Goal: Task Accomplishment & Management: Use online tool/utility

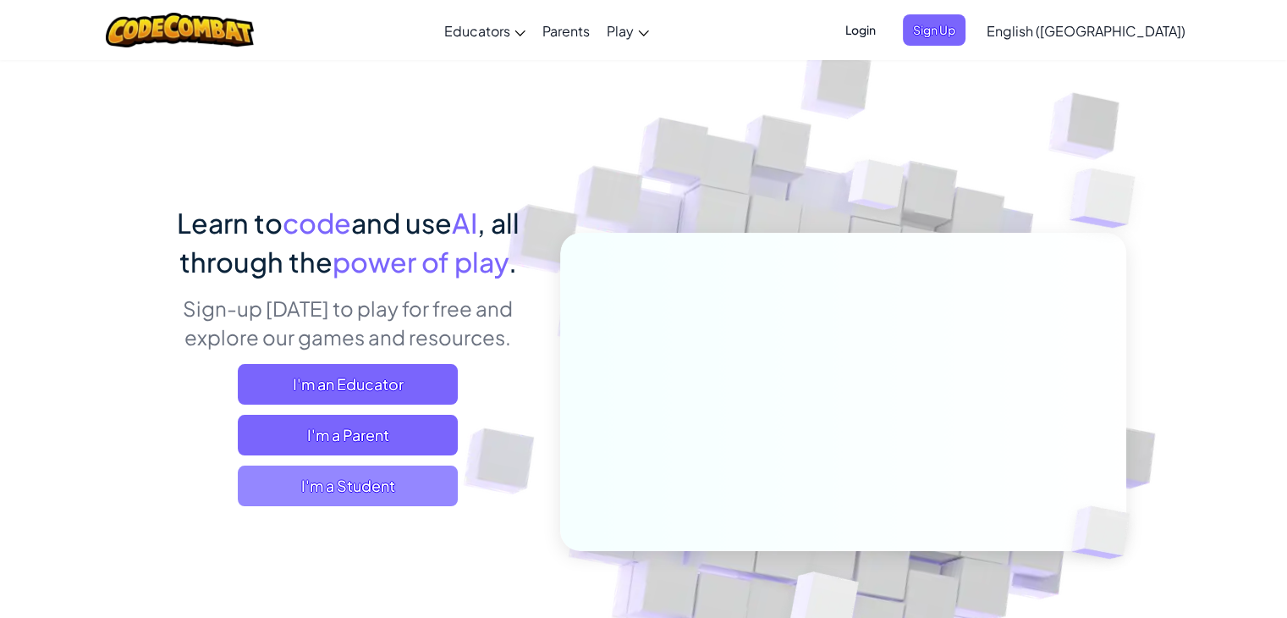
click at [395, 490] on span "I'm a Student" at bounding box center [348, 485] width 220 height 41
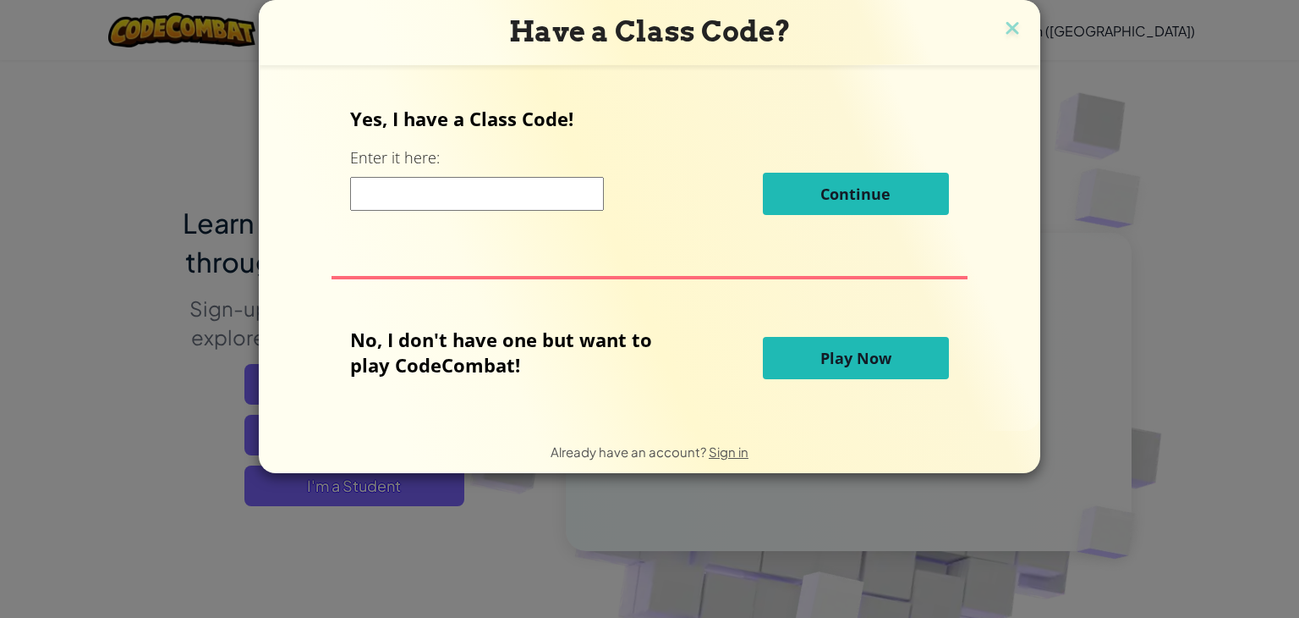
click at [847, 356] on span "Play Now" at bounding box center [856, 358] width 71 height 20
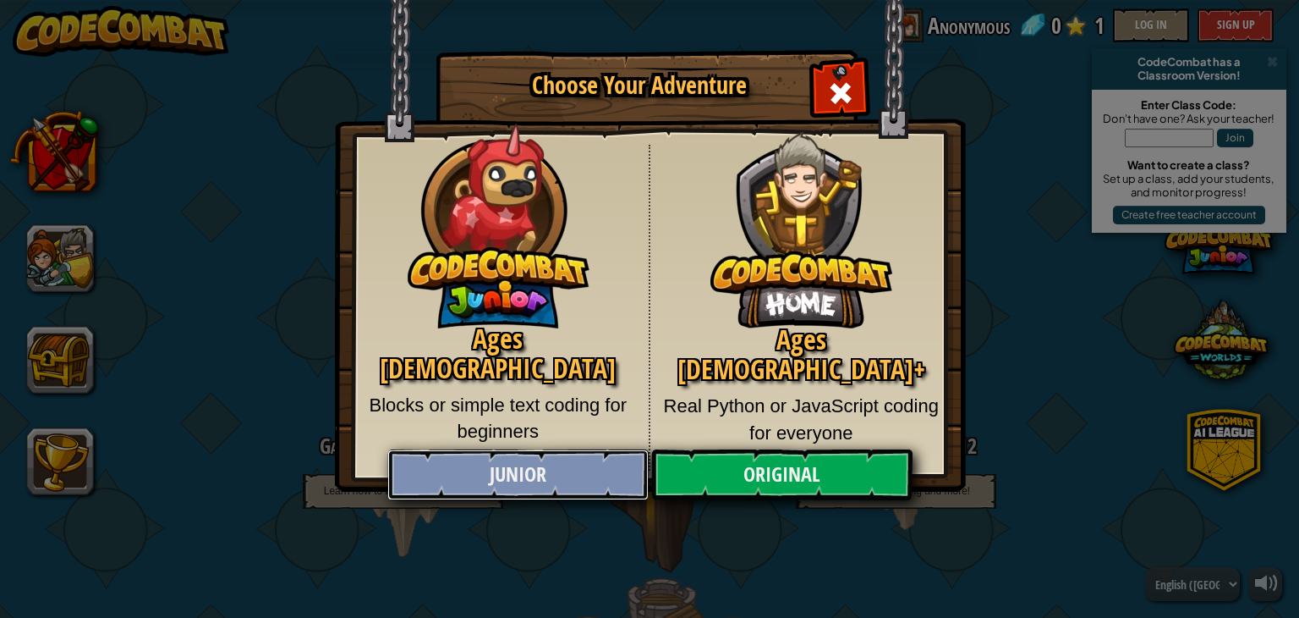
click at [580, 458] on link "Junior" at bounding box center [517, 474] width 261 height 51
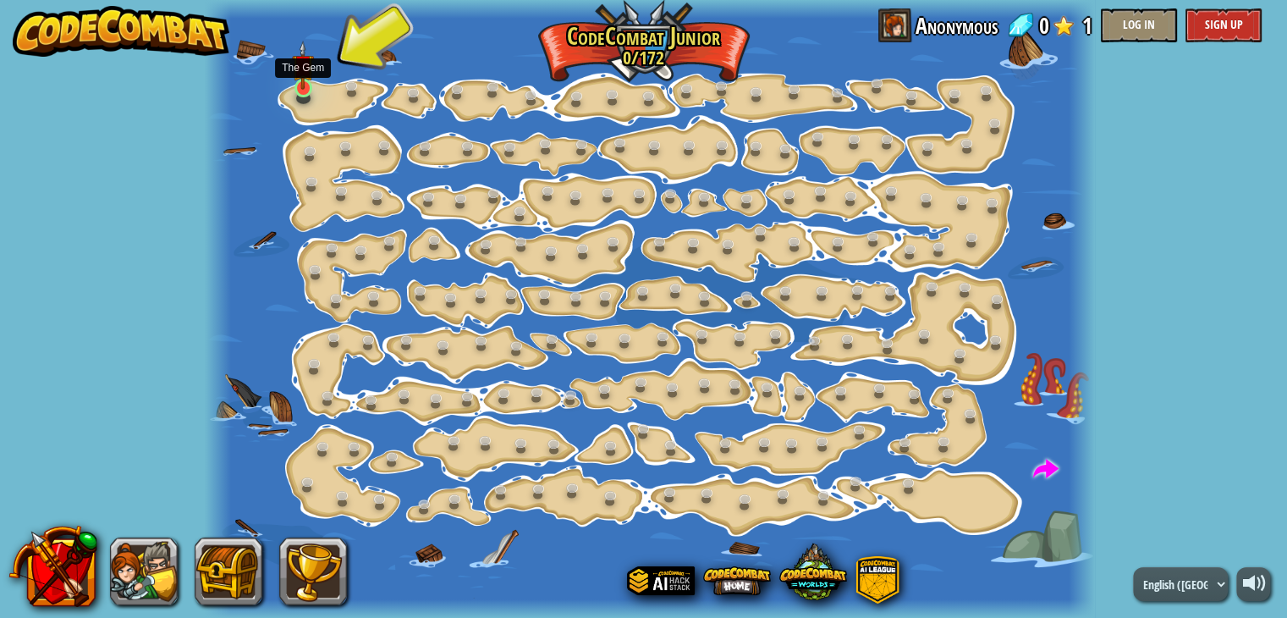
click at [308, 83] on img at bounding box center [303, 66] width 22 height 50
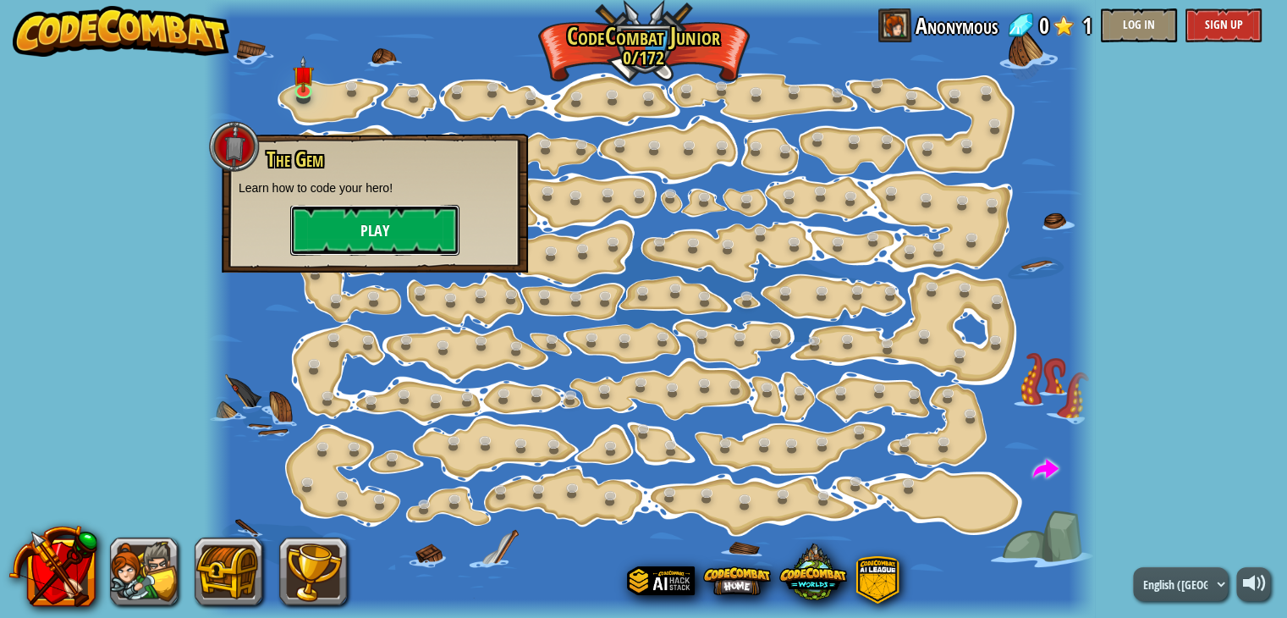
click at [333, 222] on button "Play" at bounding box center [374, 230] width 169 height 51
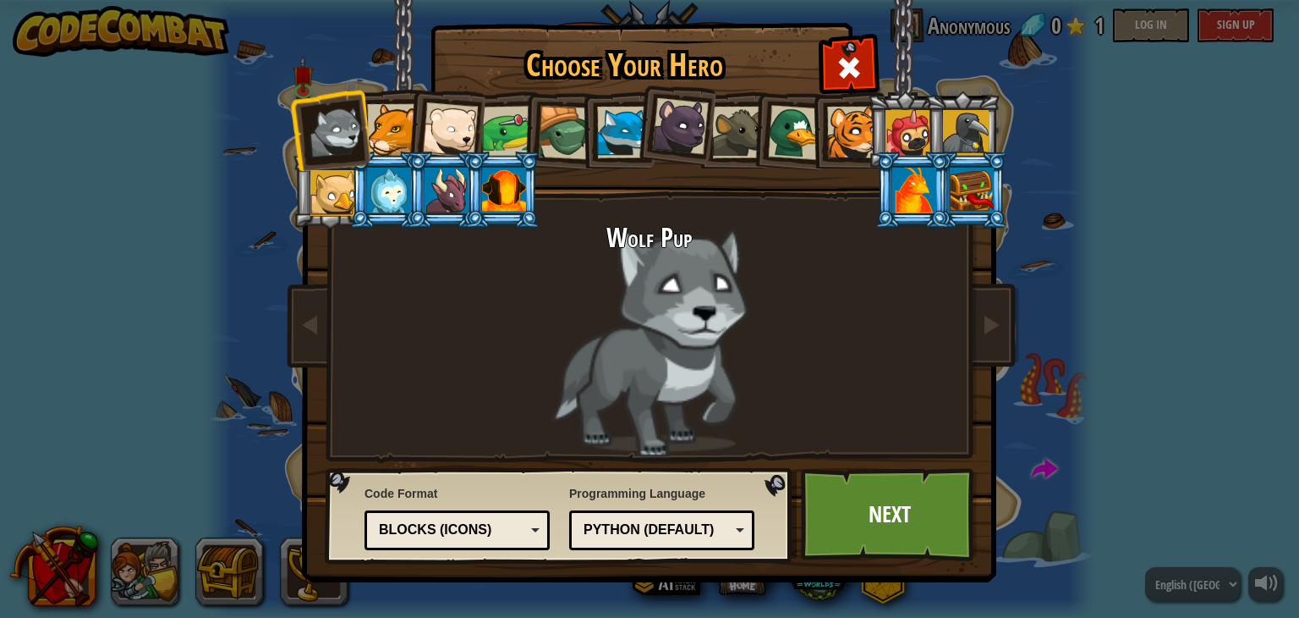
click at [394, 136] on div at bounding box center [393, 130] width 52 height 52
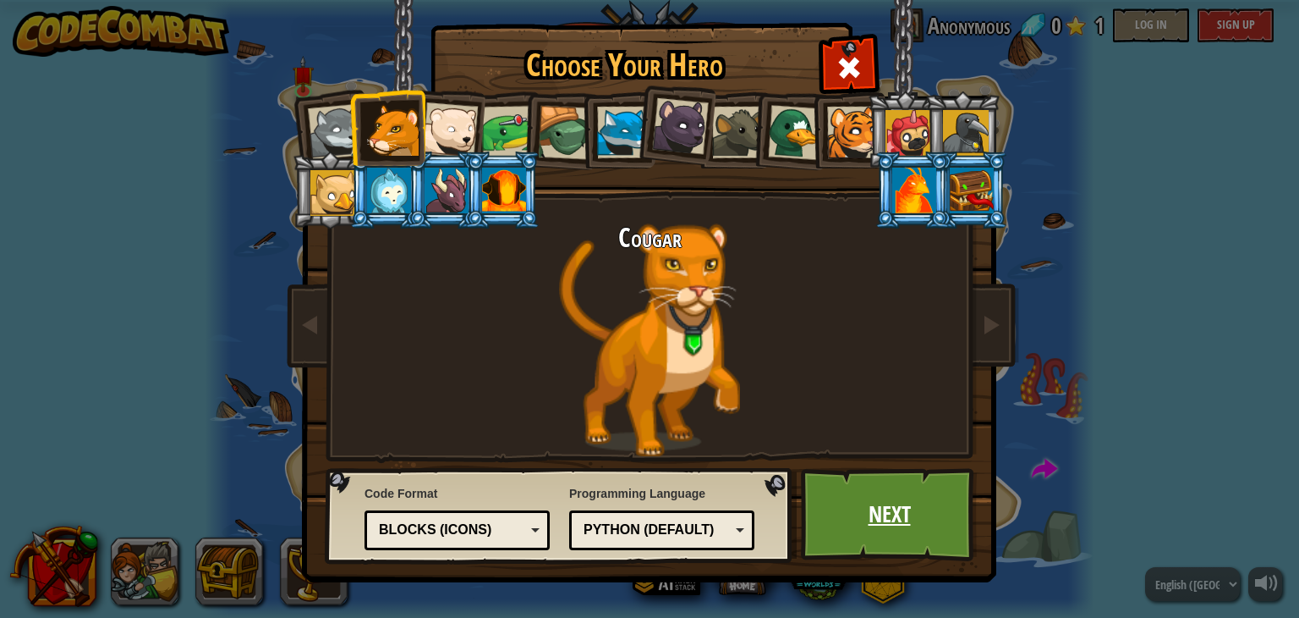
click at [863, 503] on link "Next" at bounding box center [889, 514] width 177 height 93
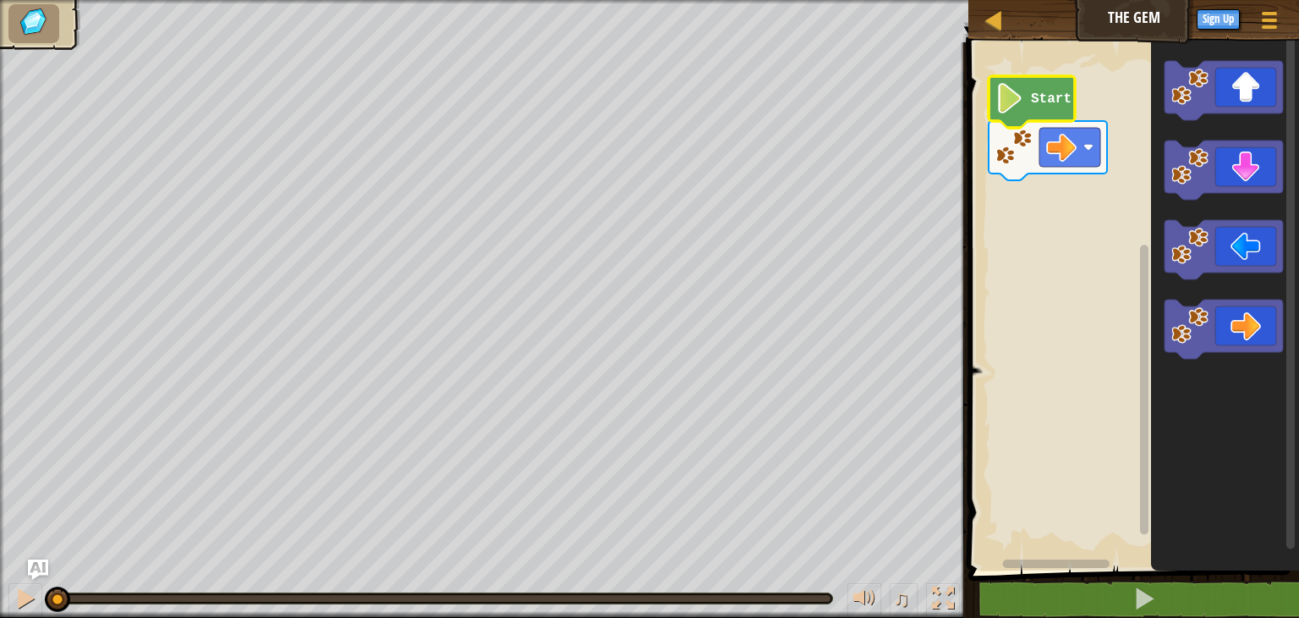
click at [1030, 112] on icon "Blockly Workspace" at bounding box center [1032, 102] width 86 height 52
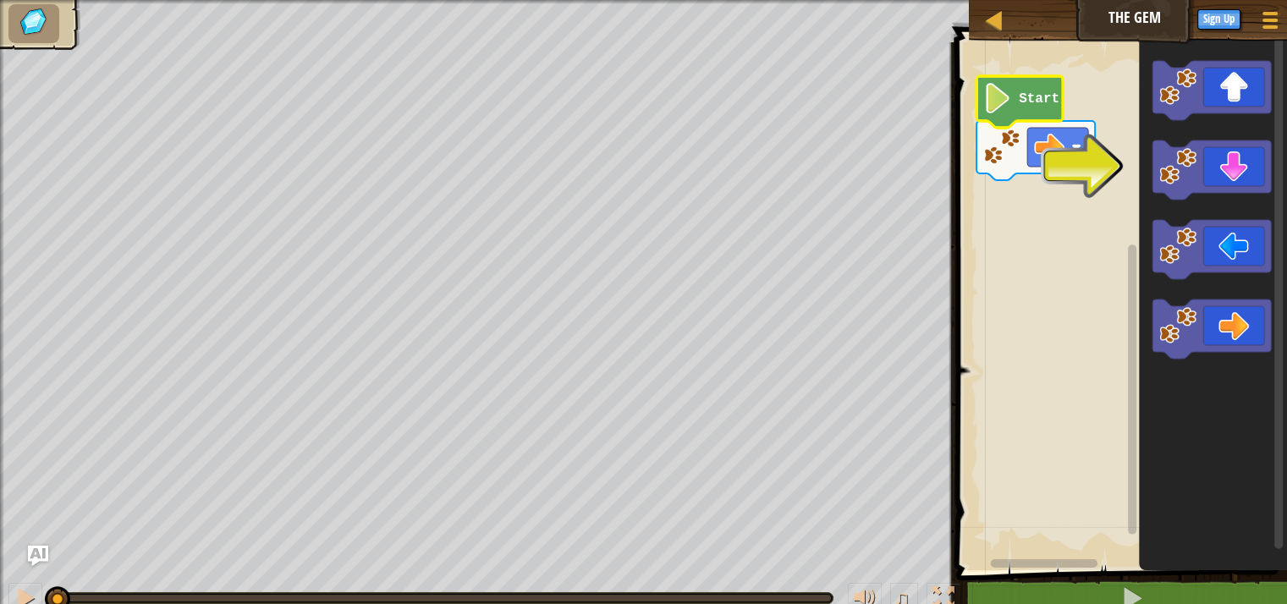
click at [1023, 114] on icon "Blockly Workspace" at bounding box center [1019, 102] width 86 height 52
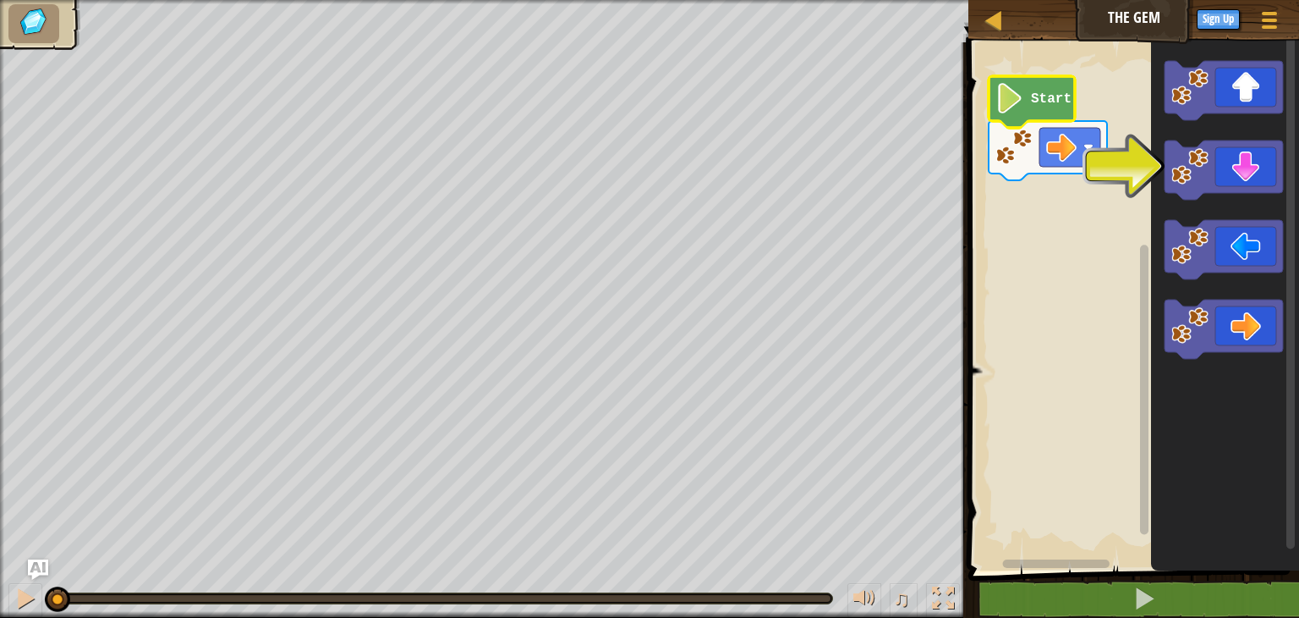
click at [1023, 113] on image "Blockly Workspace" at bounding box center [1010, 98] width 29 height 30
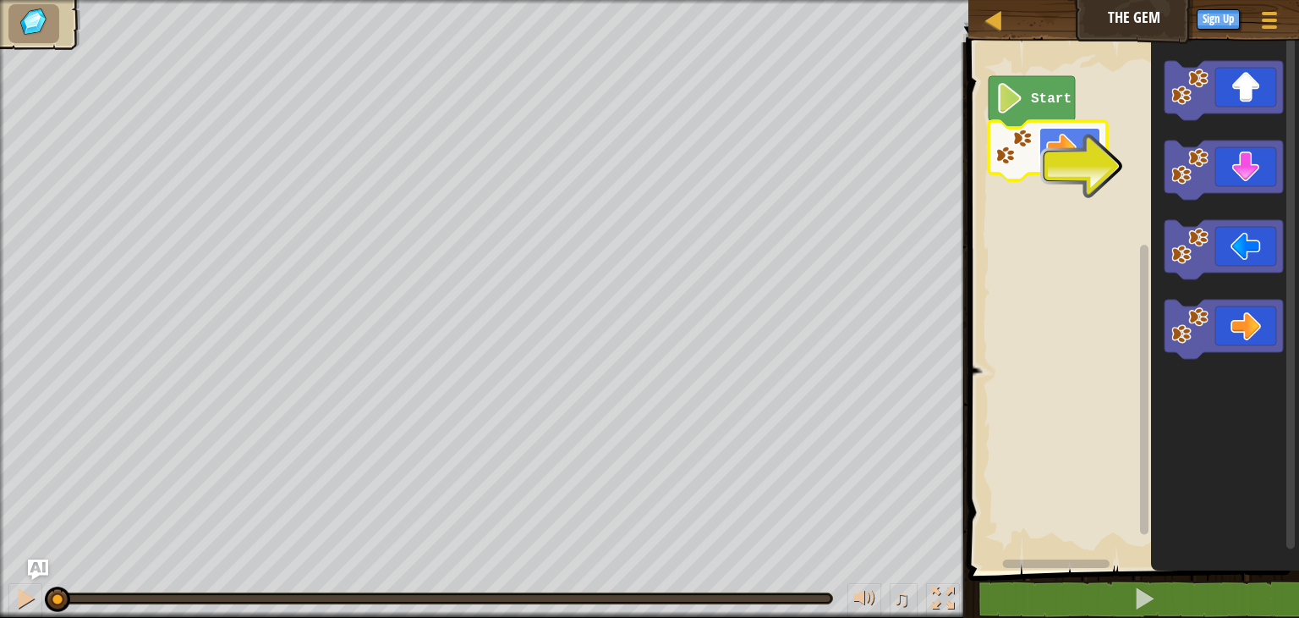
click at [1090, 166] on rect "Blockly Workspace" at bounding box center [1070, 147] width 61 height 39
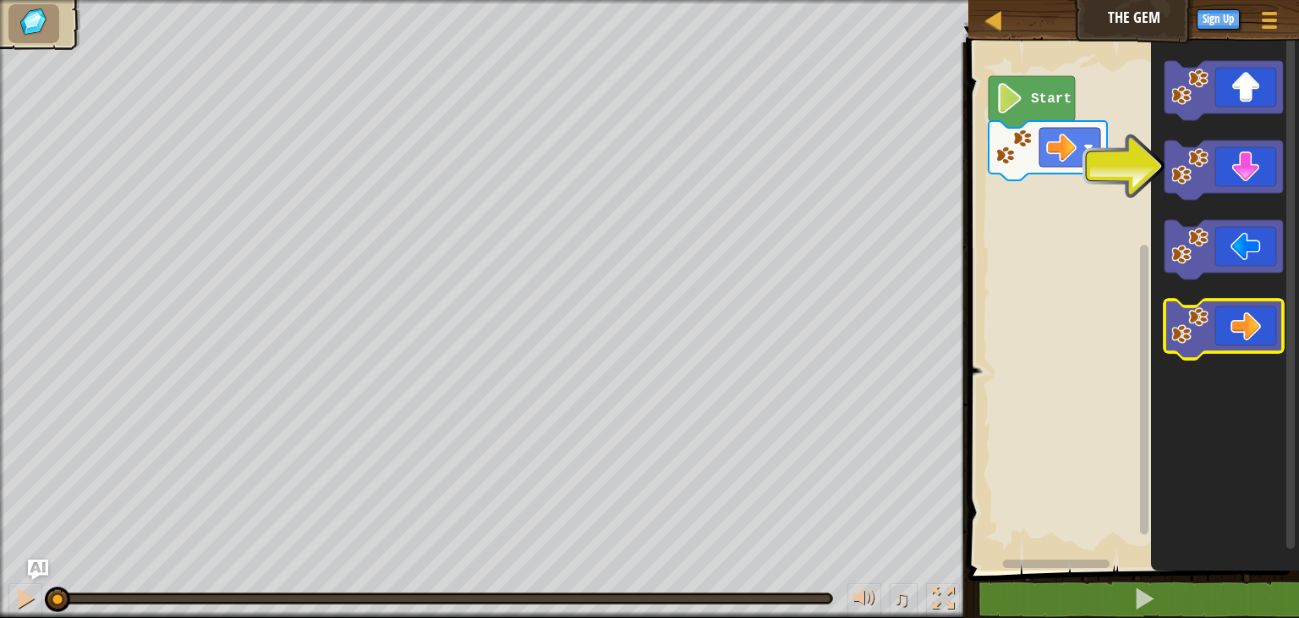
click at [1257, 336] on icon "Blockly Workspace" at bounding box center [1224, 328] width 118 height 59
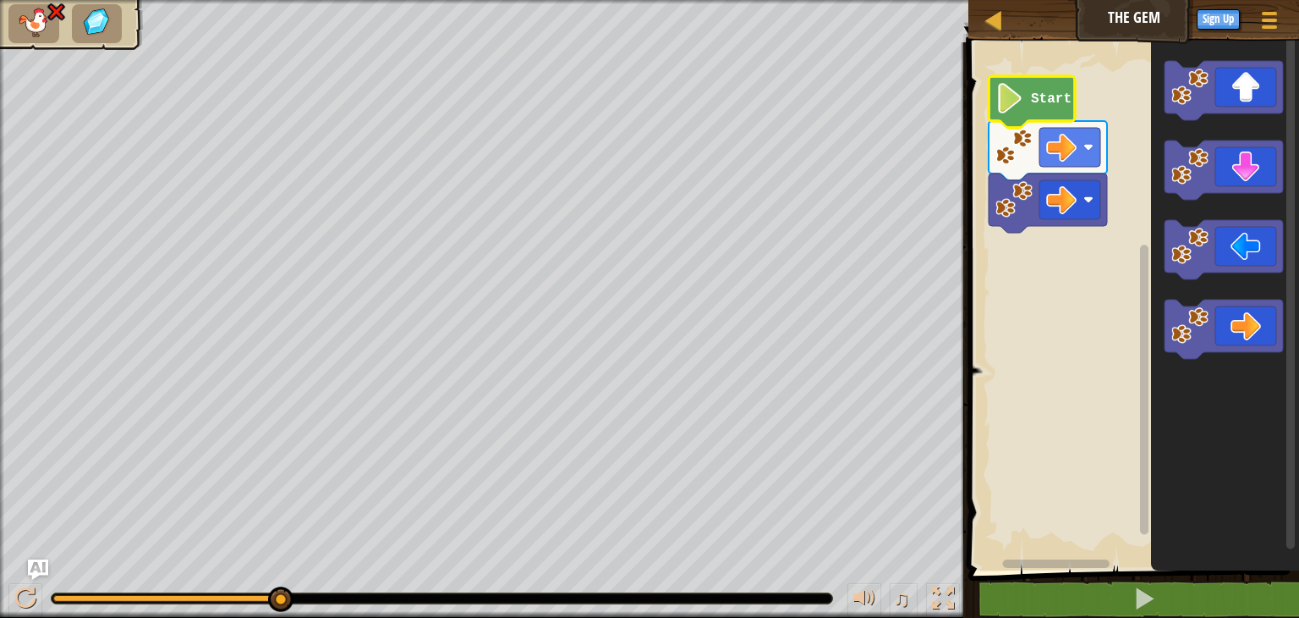
click at [1020, 109] on image "Blockly Workspace" at bounding box center [1010, 98] width 29 height 30
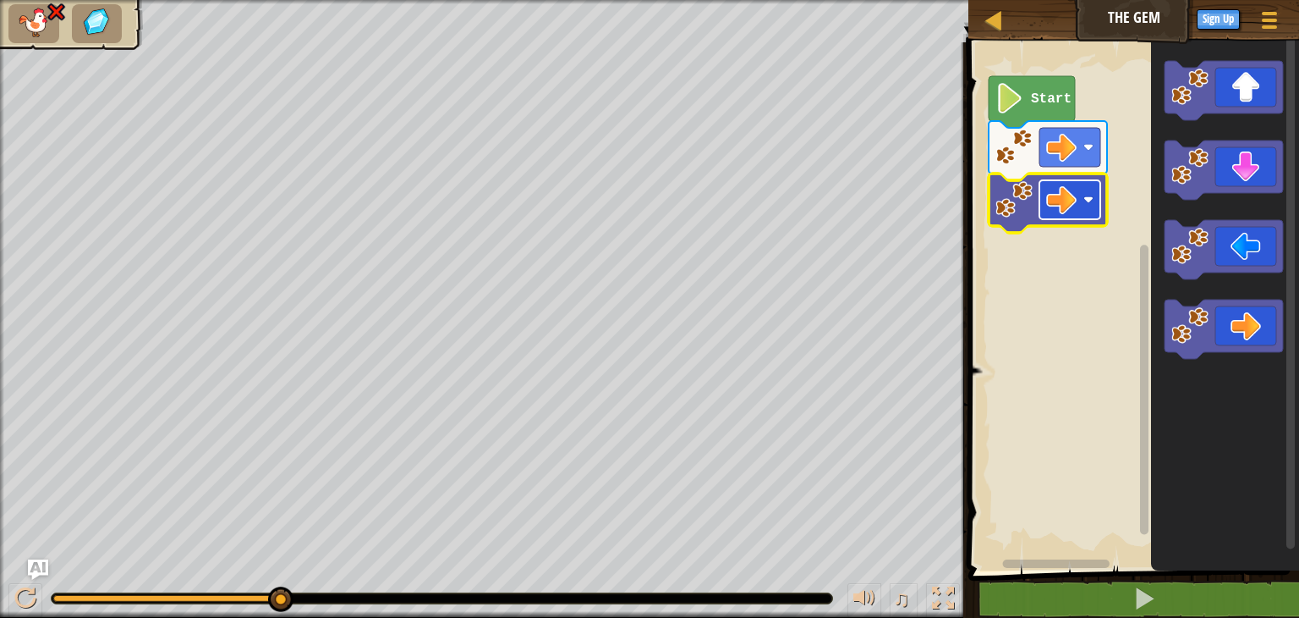
click at [1062, 196] on image "Blockly Workspace" at bounding box center [1061, 199] width 30 height 30
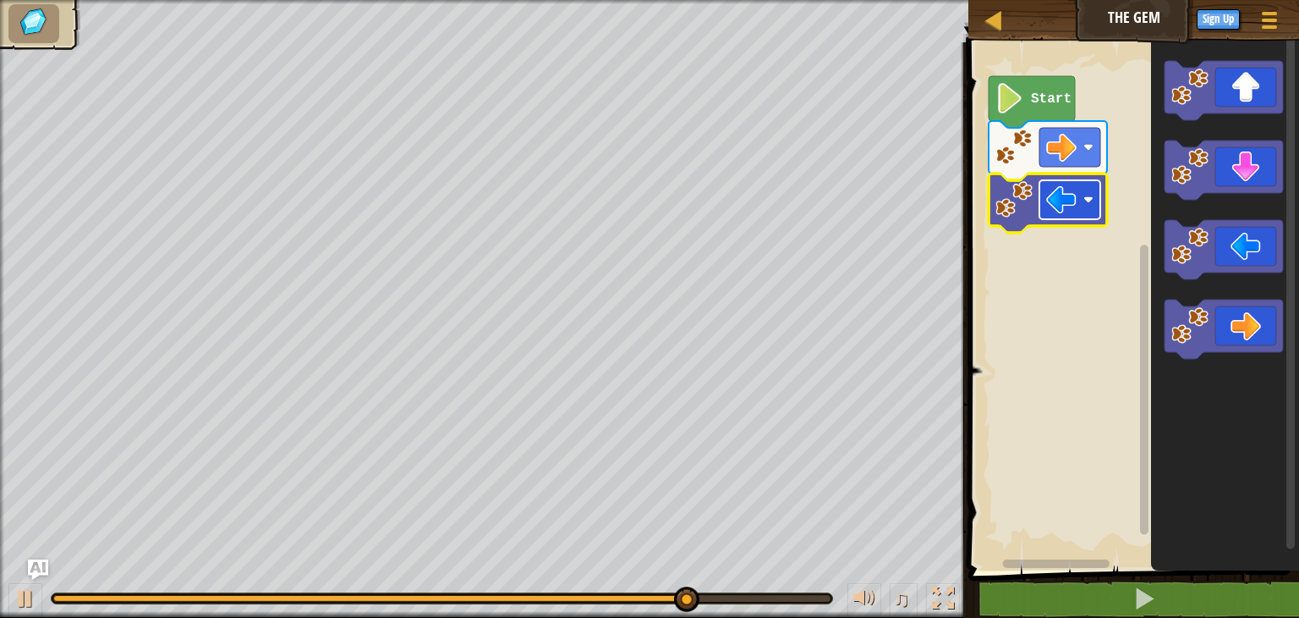
click at [1094, 198] on rect "Blockly Workspace" at bounding box center [1070, 199] width 61 height 39
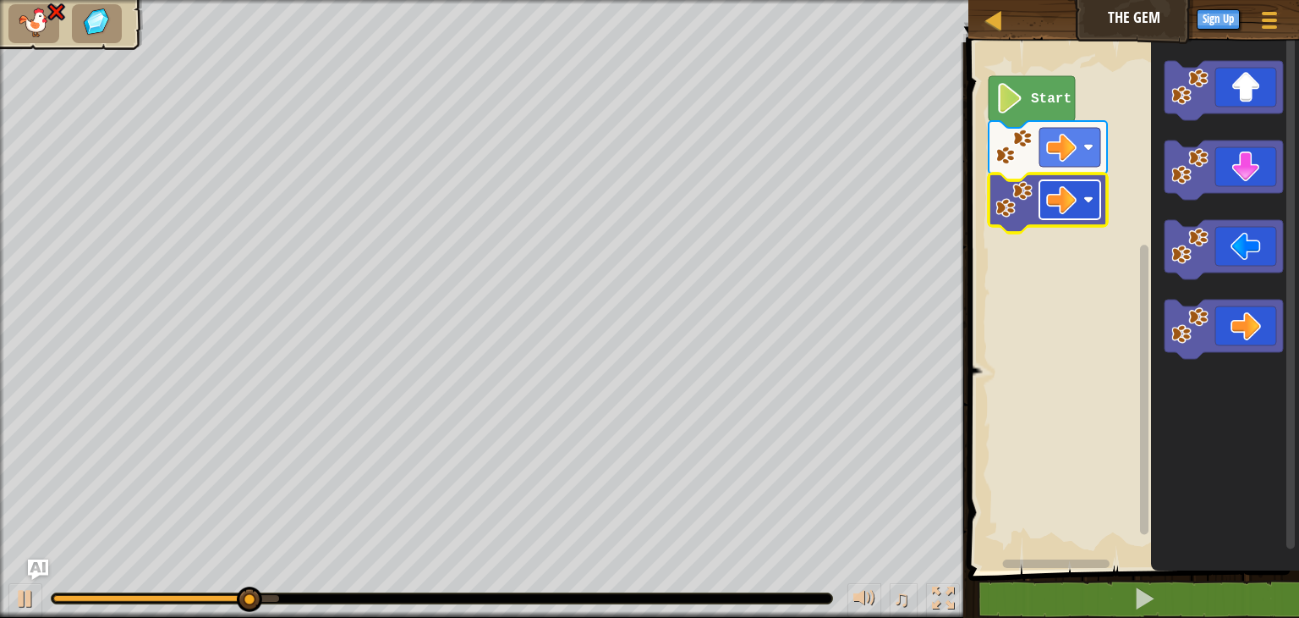
click at [1049, 185] on image "Blockly Workspace" at bounding box center [1061, 199] width 30 height 30
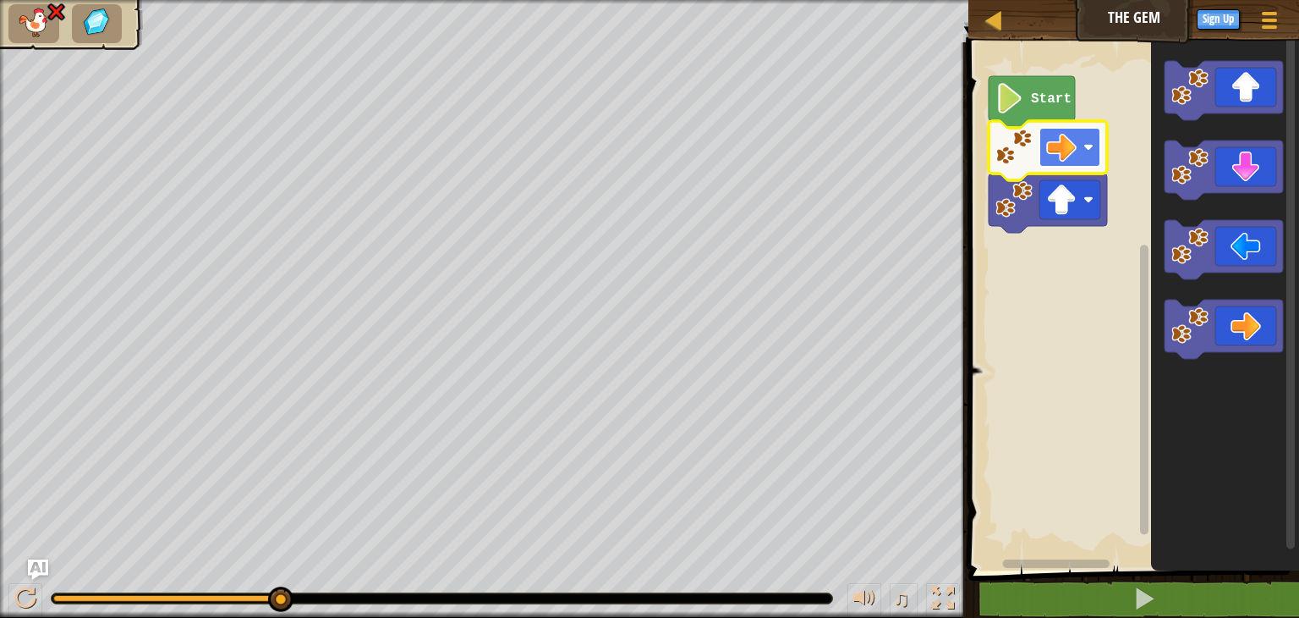
click at [1063, 156] on image "Blockly Workspace" at bounding box center [1061, 147] width 30 height 30
click at [1079, 158] on rect "Blockly Workspace" at bounding box center [1070, 147] width 61 height 39
click at [1063, 129] on rect "Blockly Workspace" at bounding box center [1070, 147] width 61 height 39
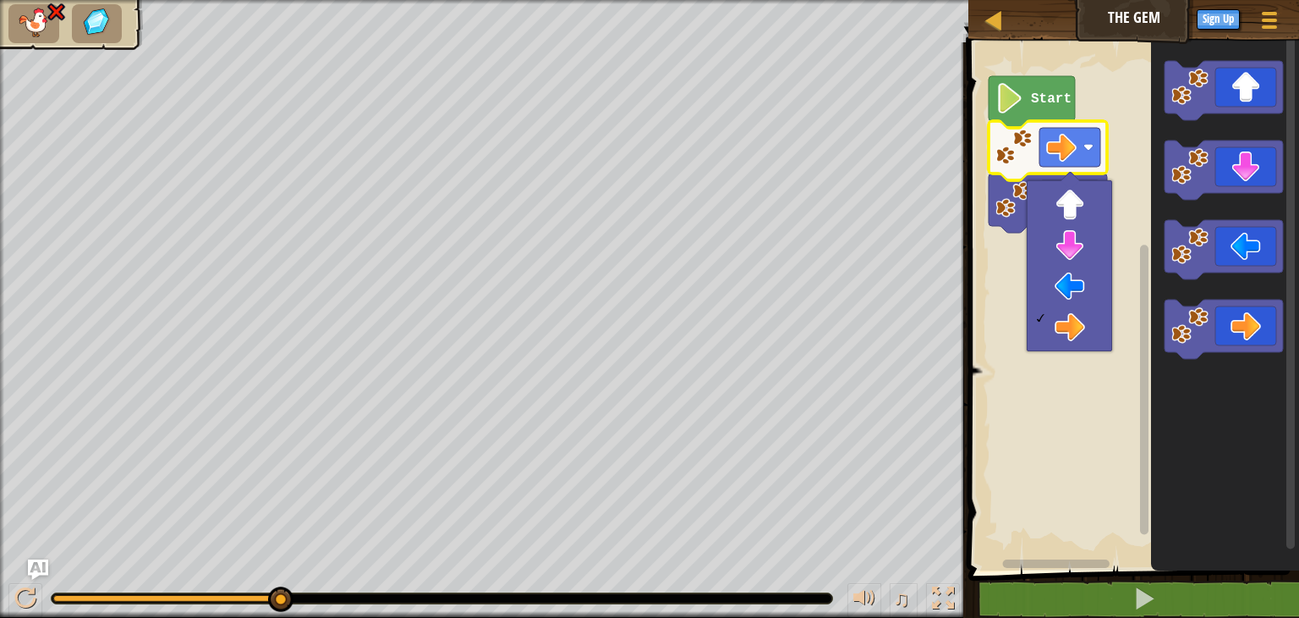
click at [1014, 197] on image "Blockly Workspace" at bounding box center [1014, 199] width 37 height 37
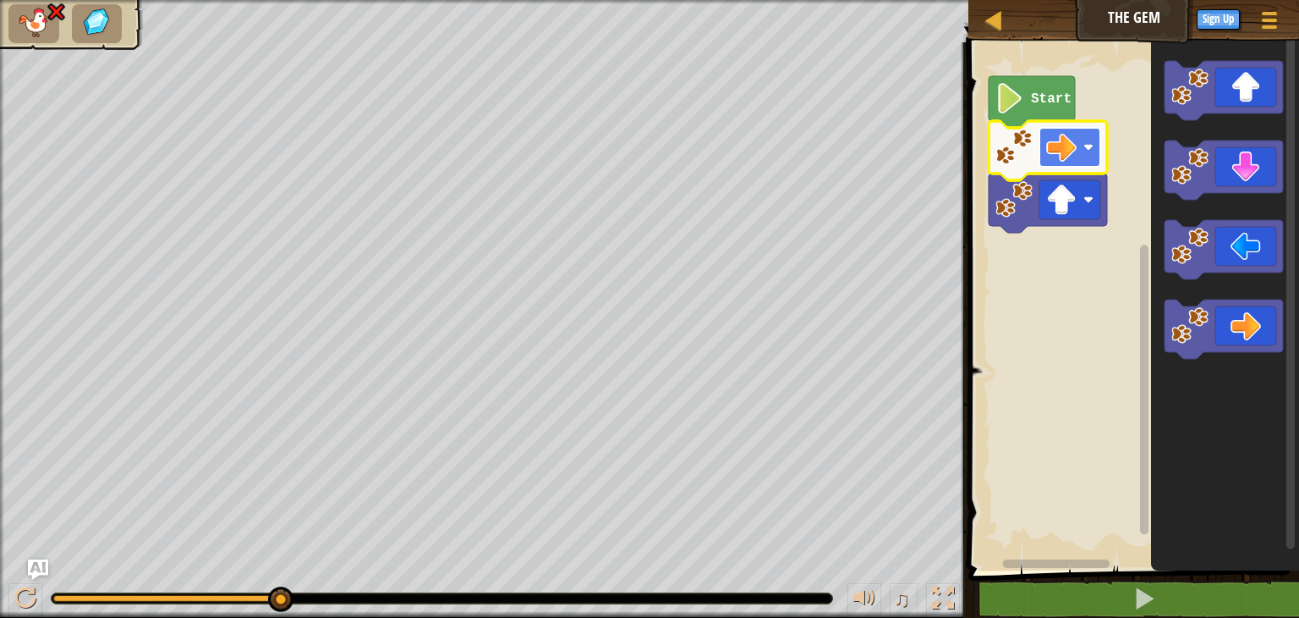
click at [1083, 144] on rect "Blockly Workspace" at bounding box center [1070, 147] width 61 height 39
click at [1007, 106] on image "Blockly Workspace" at bounding box center [1010, 98] width 29 height 30
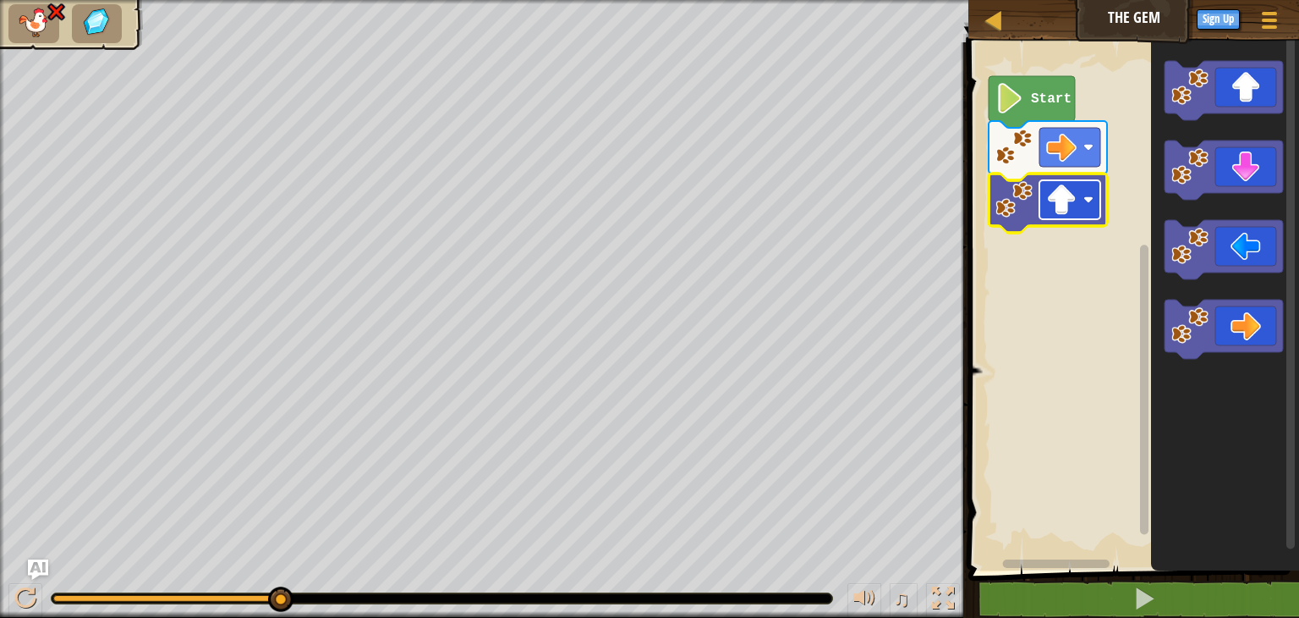
click at [1049, 210] on image "Blockly Workspace" at bounding box center [1061, 199] width 30 height 30
click at [1057, 190] on image "Blockly Workspace" at bounding box center [1061, 199] width 30 height 30
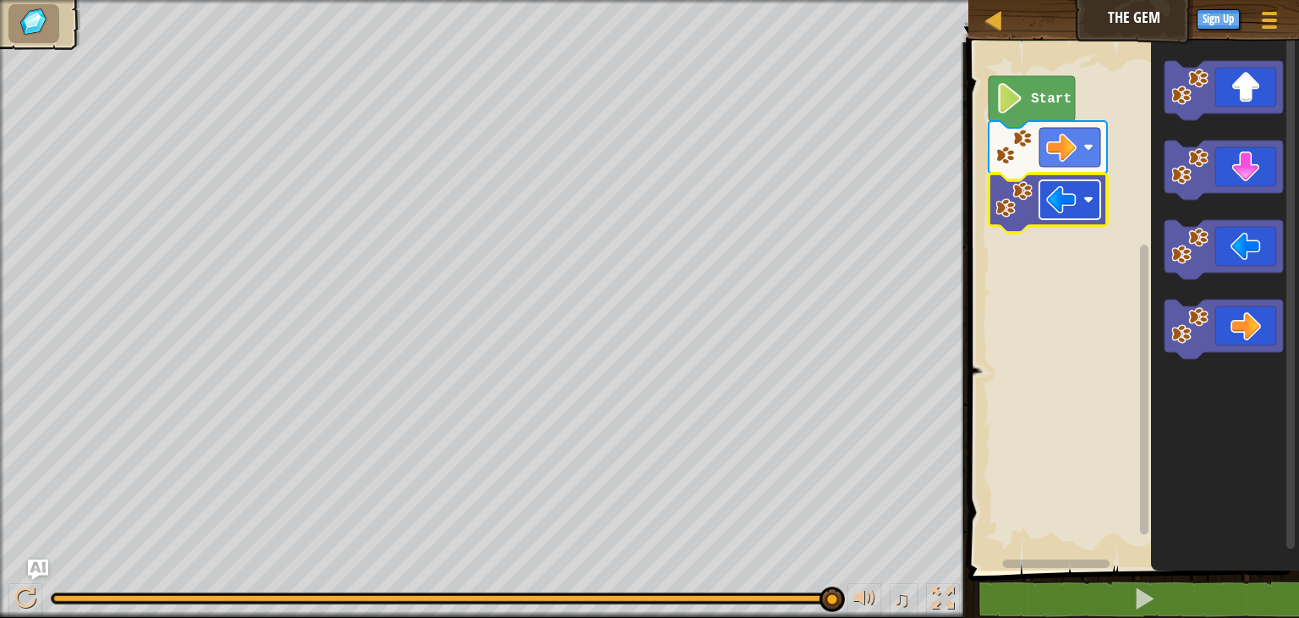
click at [1083, 211] on rect "Blockly Workspace" at bounding box center [1070, 199] width 61 height 39
click at [1032, 211] on image "Blockly Workspace" at bounding box center [1014, 199] width 37 height 37
click at [1085, 201] on image "Blockly Workspace" at bounding box center [1089, 200] width 10 height 10
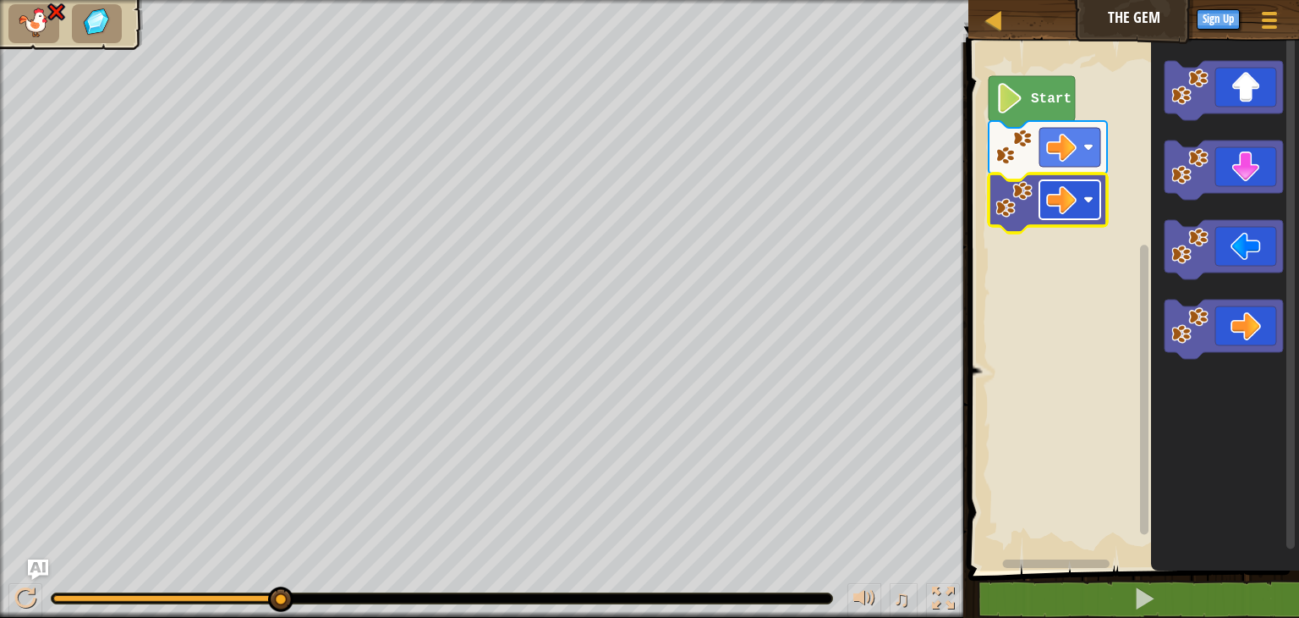
click at [1054, 207] on image "Blockly Workspace" at bounding box center [1061, 199] width 30 height 30
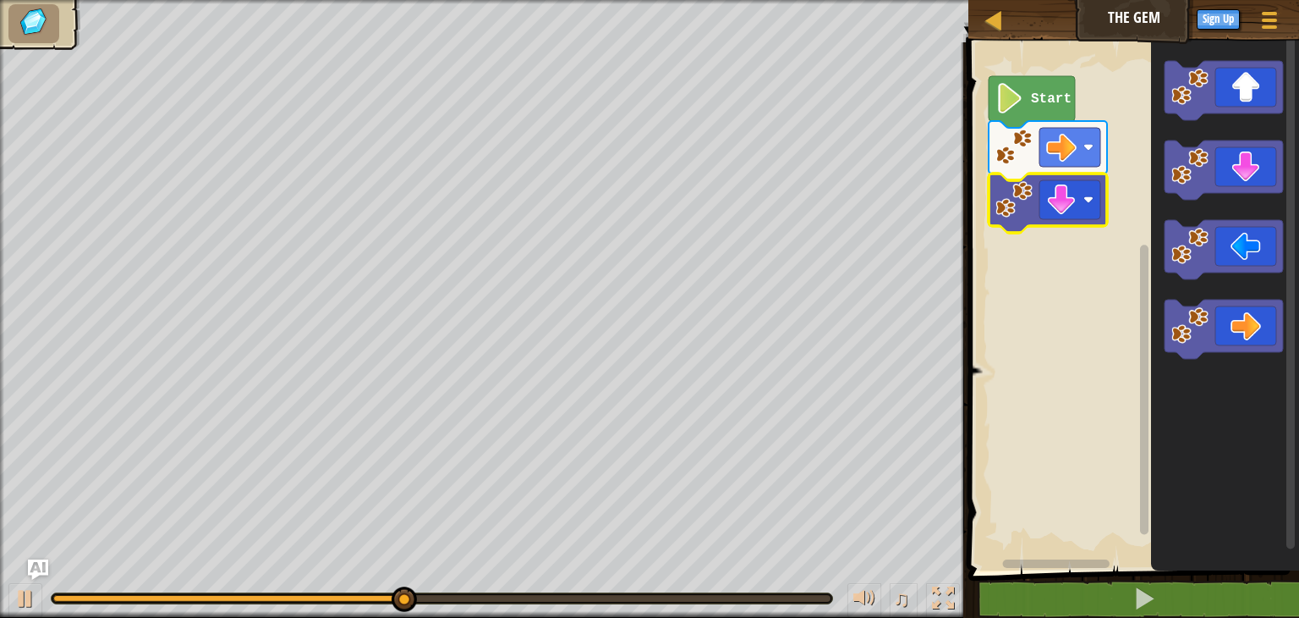
click at [1083, 242] on rect "Blockly Workspace" at bounding box center [1132, 302] width 336 height 536
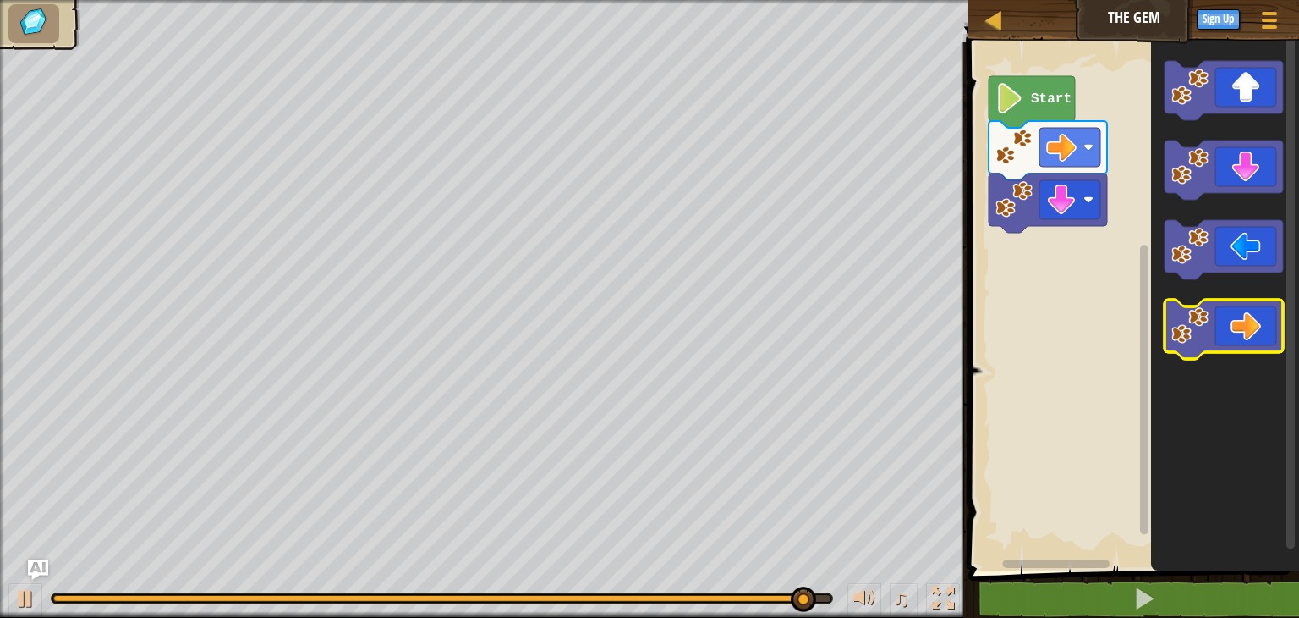
click at [1210, 326] on icon "Blockly Workspace" at bounding box center [1224, 328] width 118 height 59
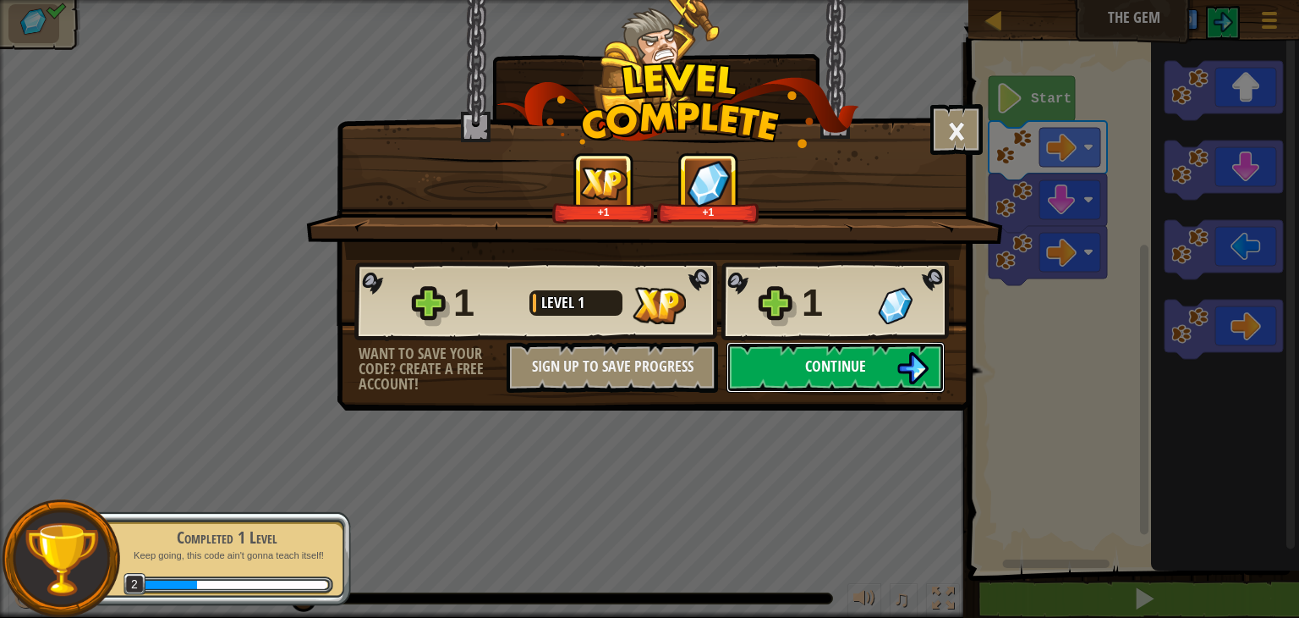
click at [872, 370] on button "Continue" at bounding box center [836, 367] width 218 height 51
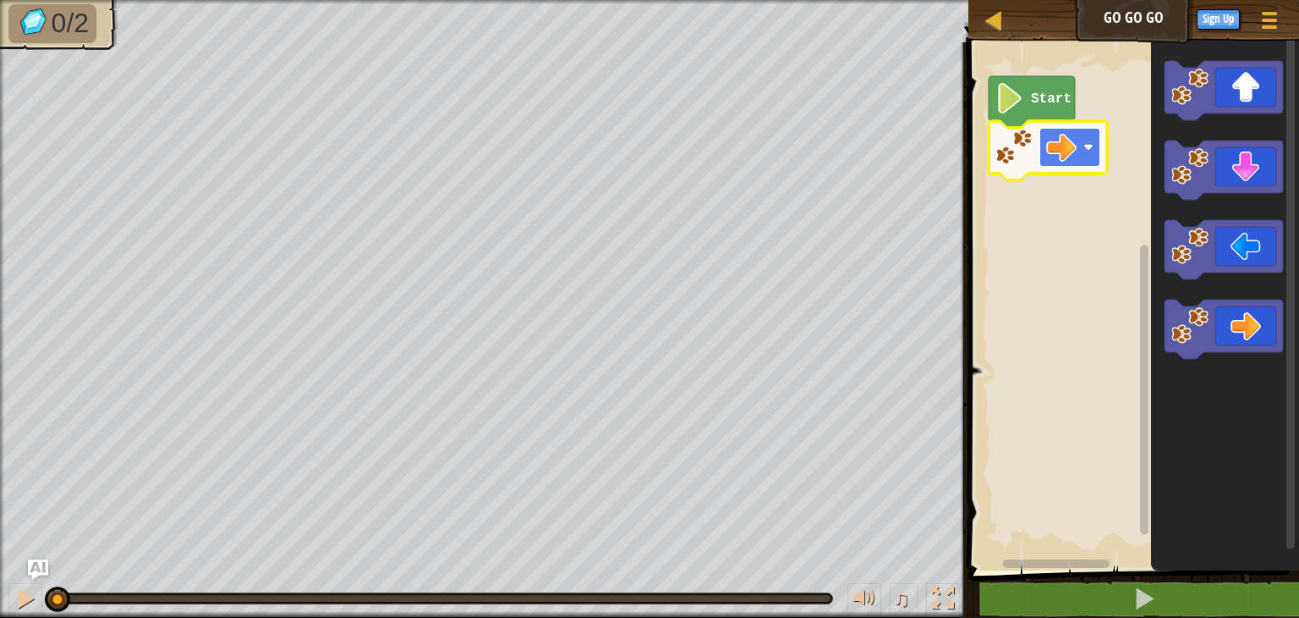
click at [1065, 158] on image "Blockly Workspace" at bounding box center [1061, 147] width 30 height 30
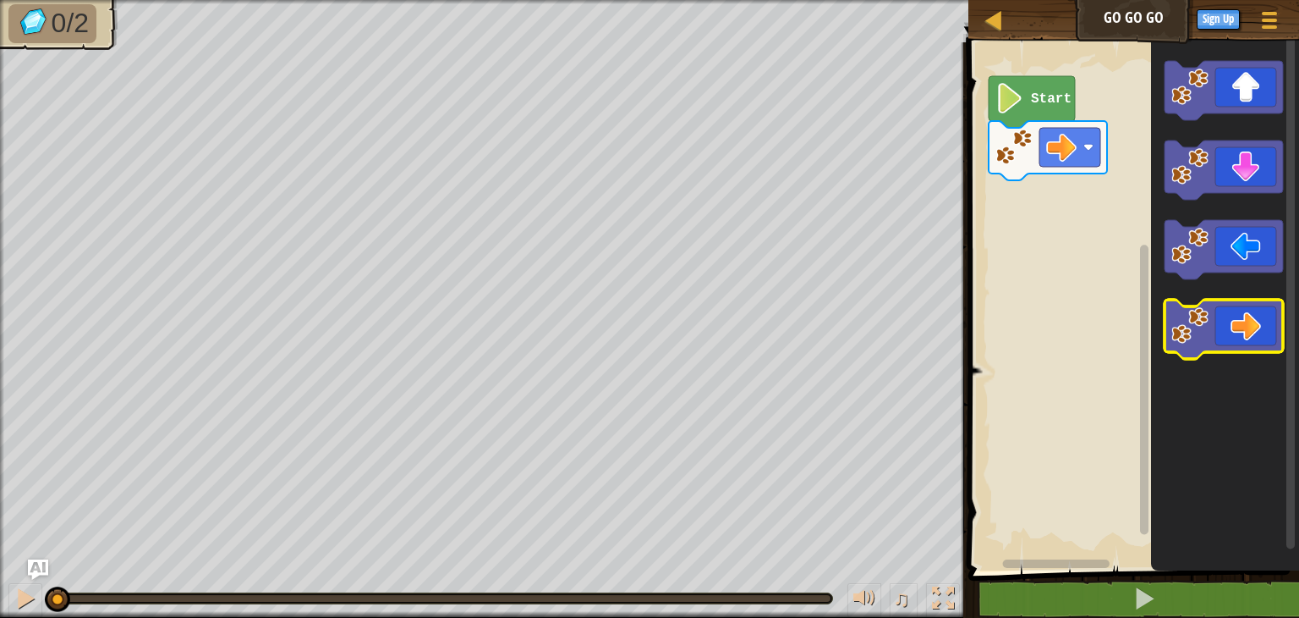
click at [1240, 315] on icon "Blockly Workspace" at bounding box center [1224, 328] width 118 height 59
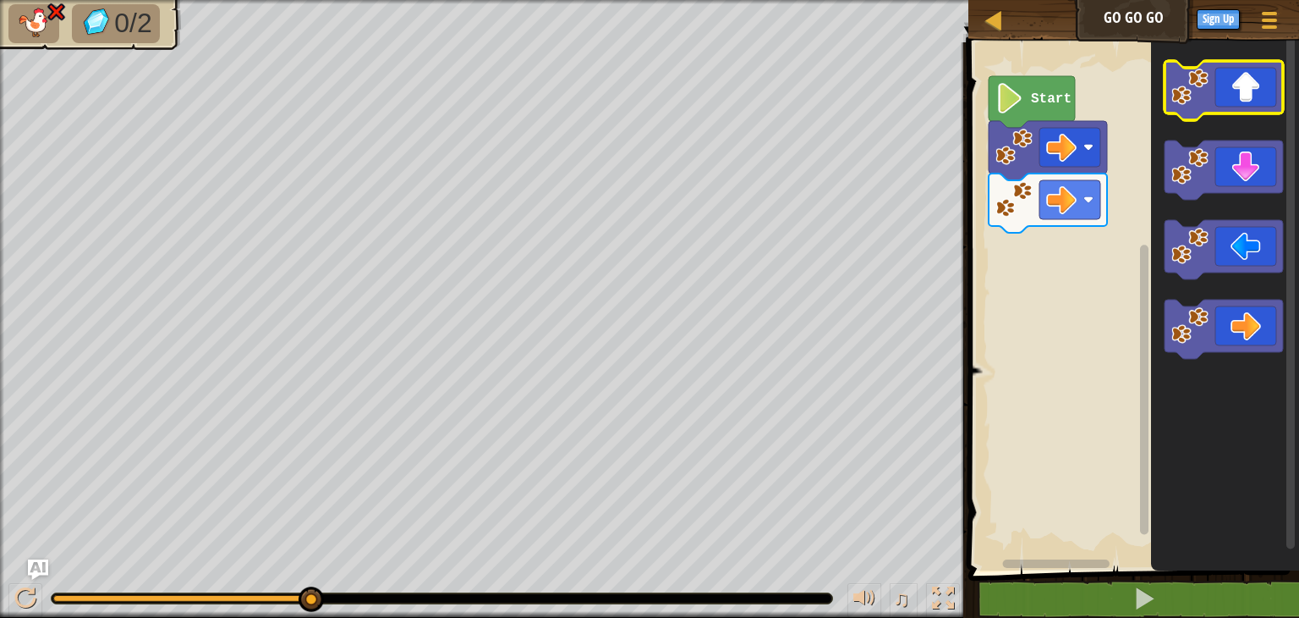
click at [1239, 103] on icon "Blockly Workspace" at bounding box center [1224, 90] width 118 height 59
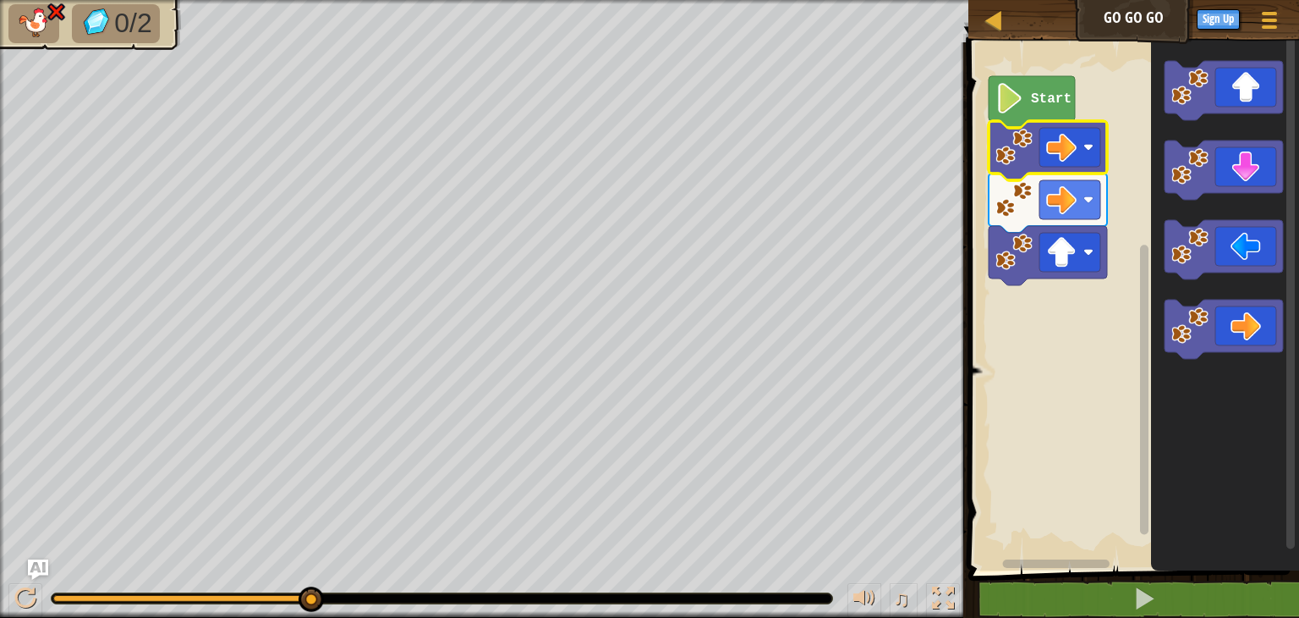
click at [1078, 171] on icon "Blockly Workspace" at bounding box center [1048, 150] width 118 height 59
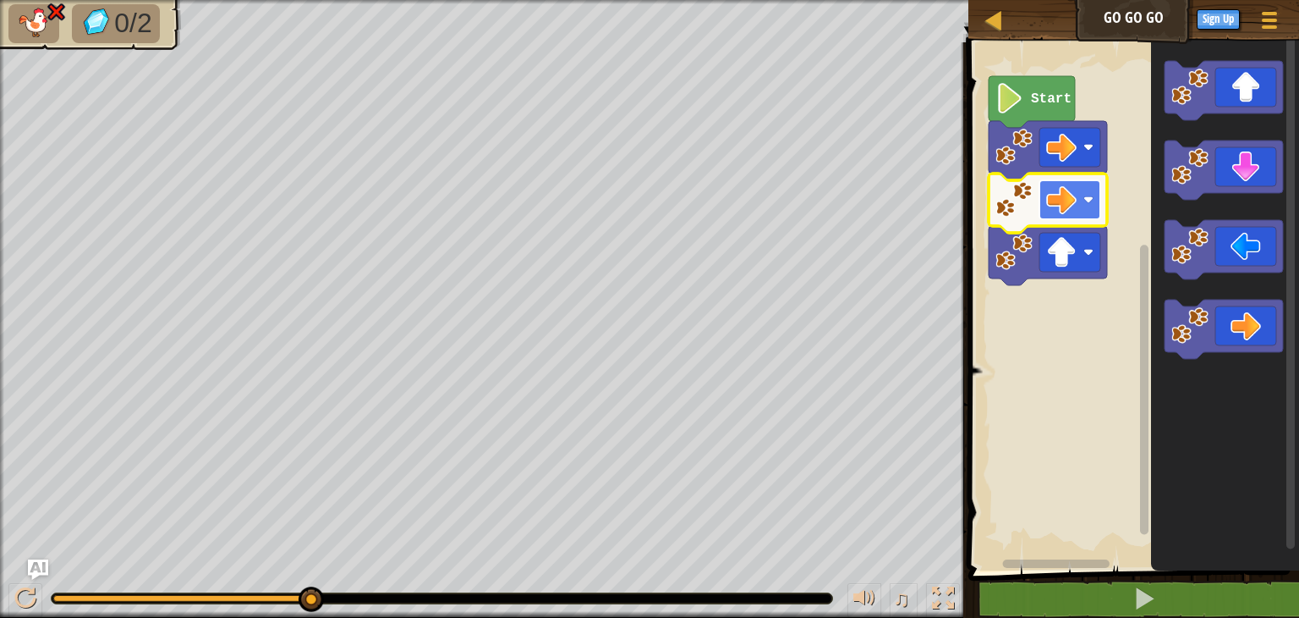
click at [1076, 200] on image "Blockly Workspace" at bounding box center [1061, 199] width 30 height 30
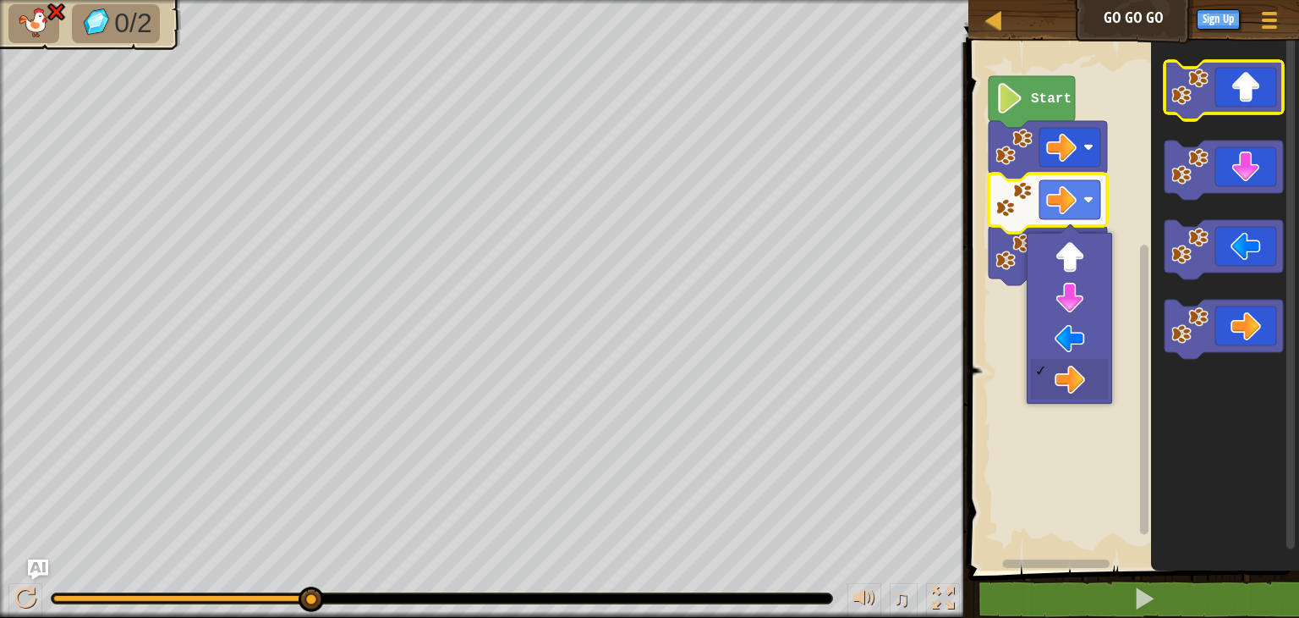
click at [1226, 86] on icon "Blockly Workspace" at bounding box center [1224, 90] width 118 height 59
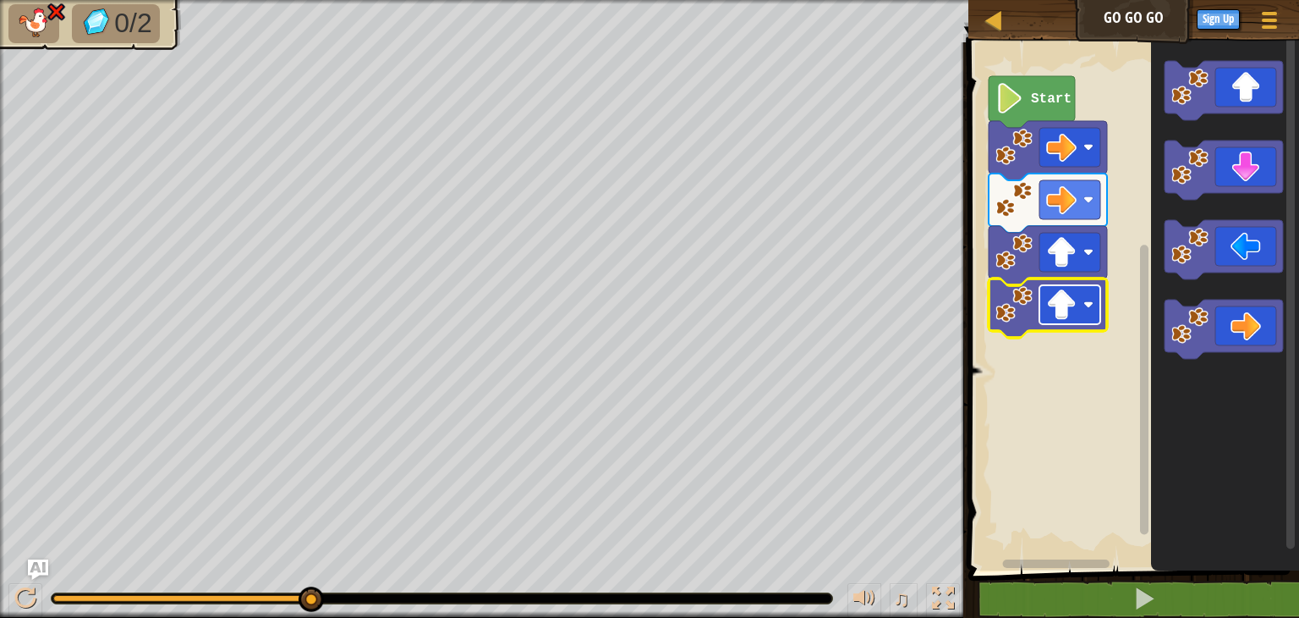
click at [1076, 304] on image "Blockly Workspace" at bounding box center [1061, 304] width 30 height 30
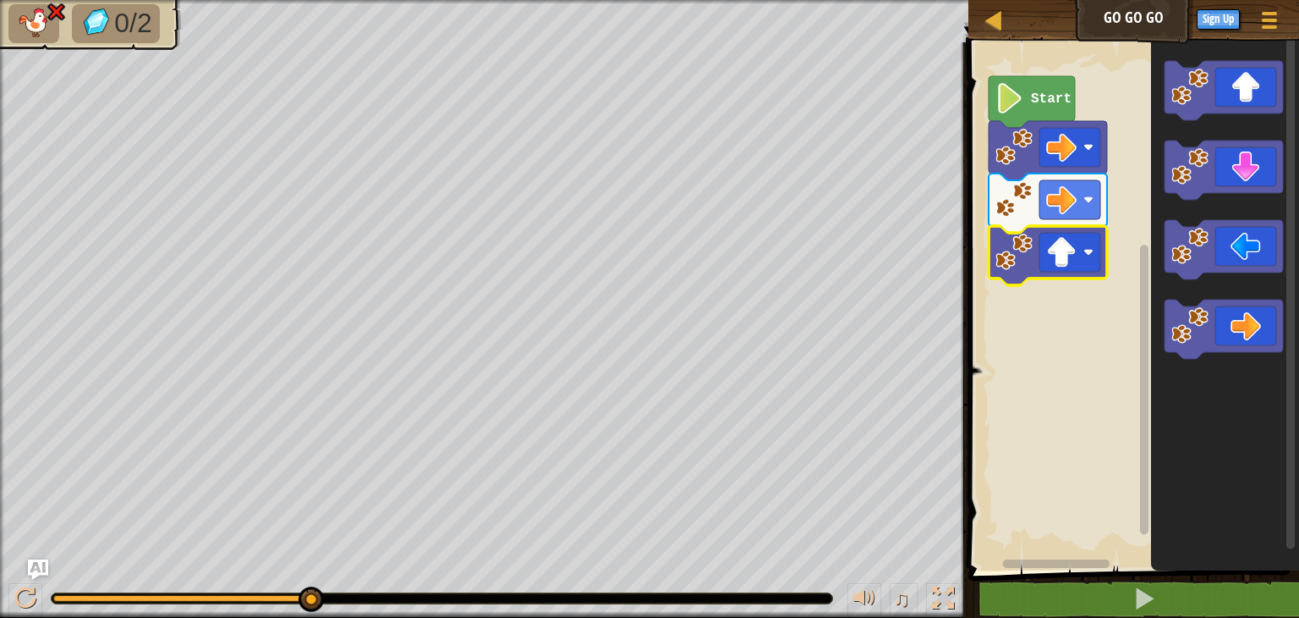
click at [1029, 264] on image "Blockly Workspace" at bounding box center [1014, 251] width 37 height 37
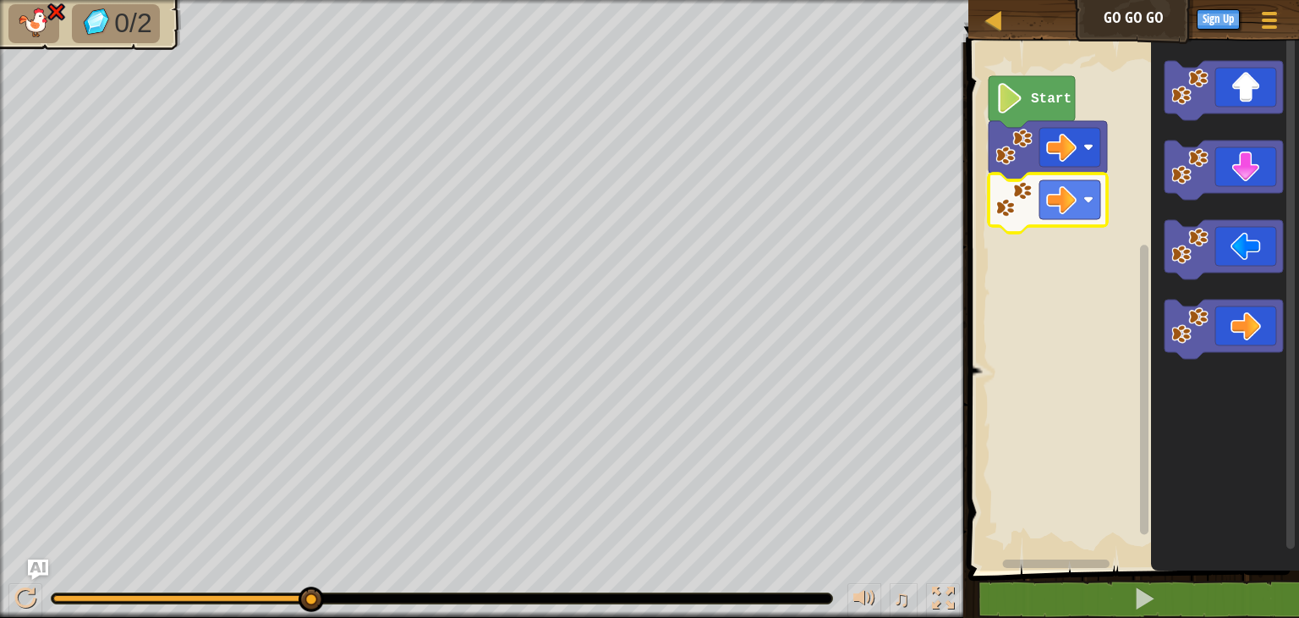
click at [1021, 197] on image "Blockly Workspace" at bounding box center [1014, 199] width 37 height 37
click at [1007, 201] on circle "Blockly Workspace" at bounding box center [1003, 200] width 14 height 14
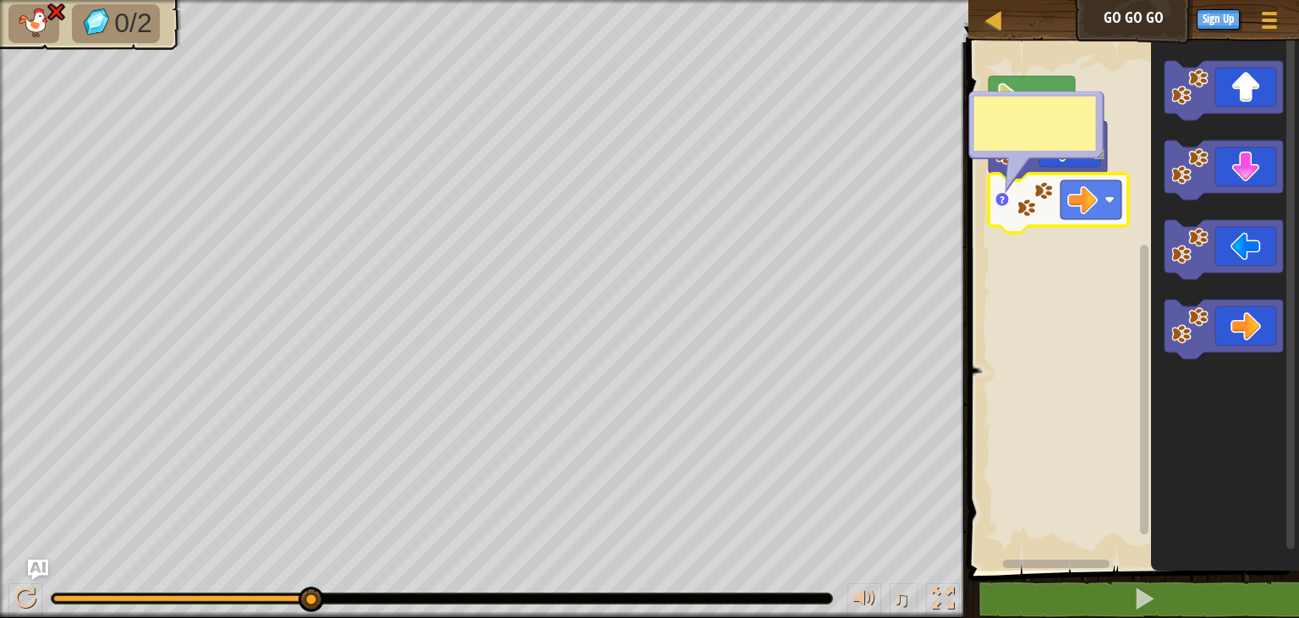
click textarea "Blockly Workspace"
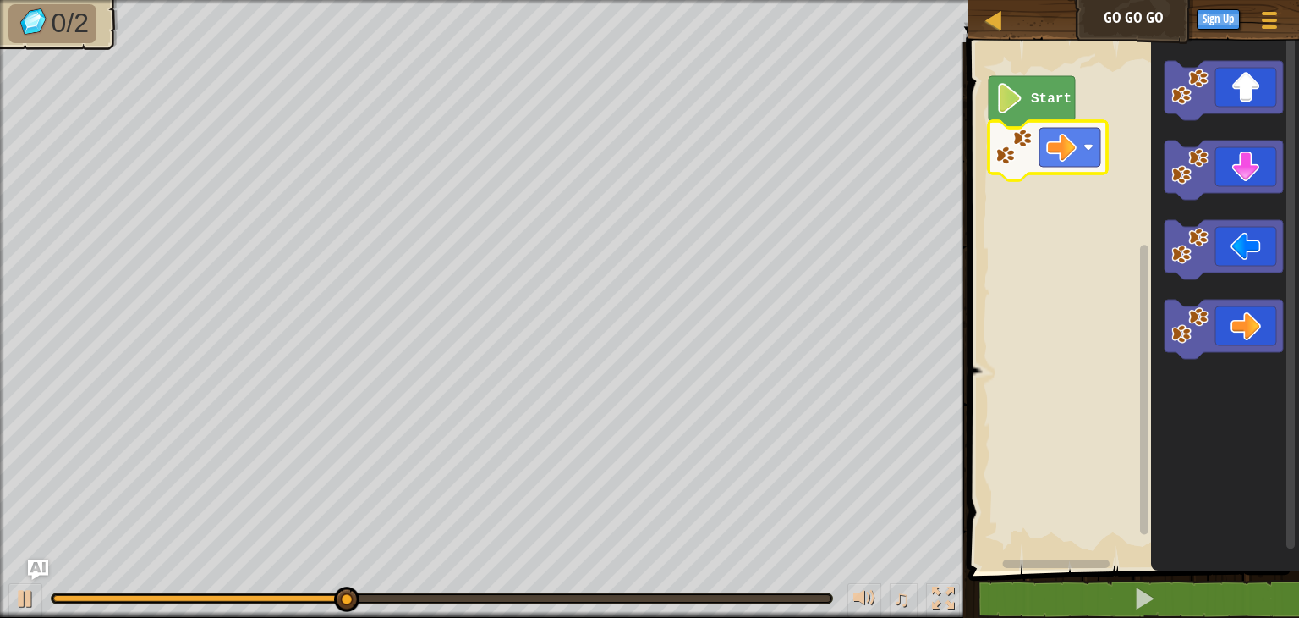
click at [1025, 162] on image "Blockly Workspace" at bounding box center [1014, 147] width 37 height 37
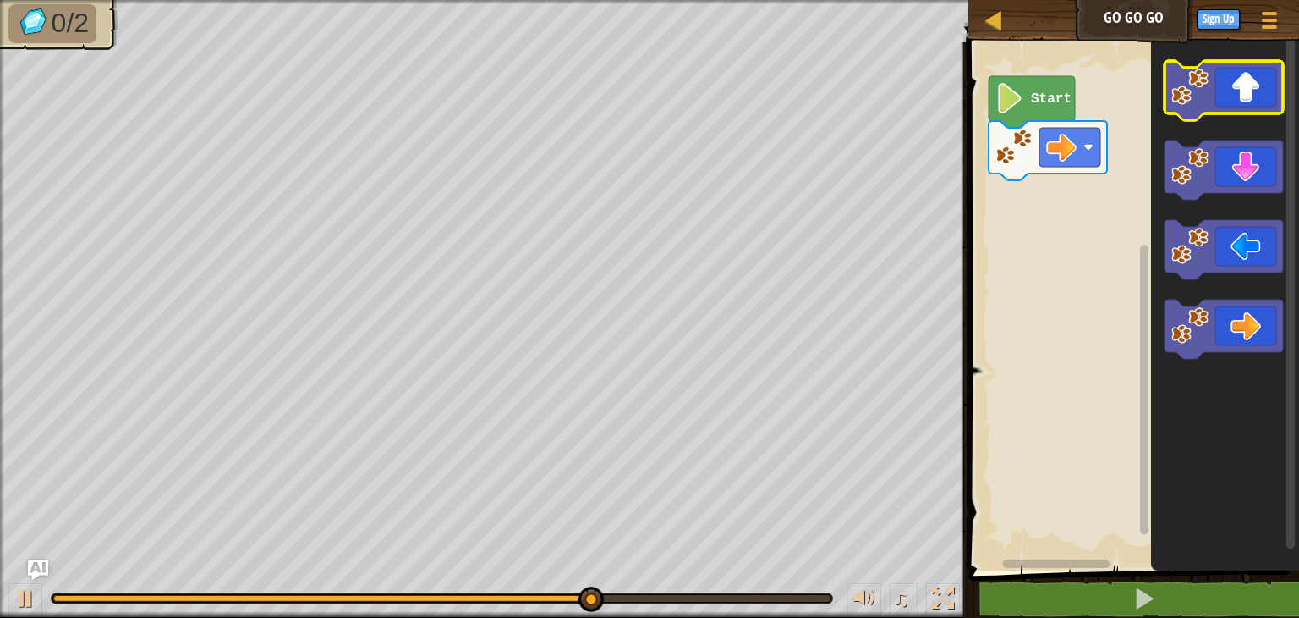
click at [1188, 102] on image "Blockly Workspace" at bounding box center [1190, 87] width 37 height 37
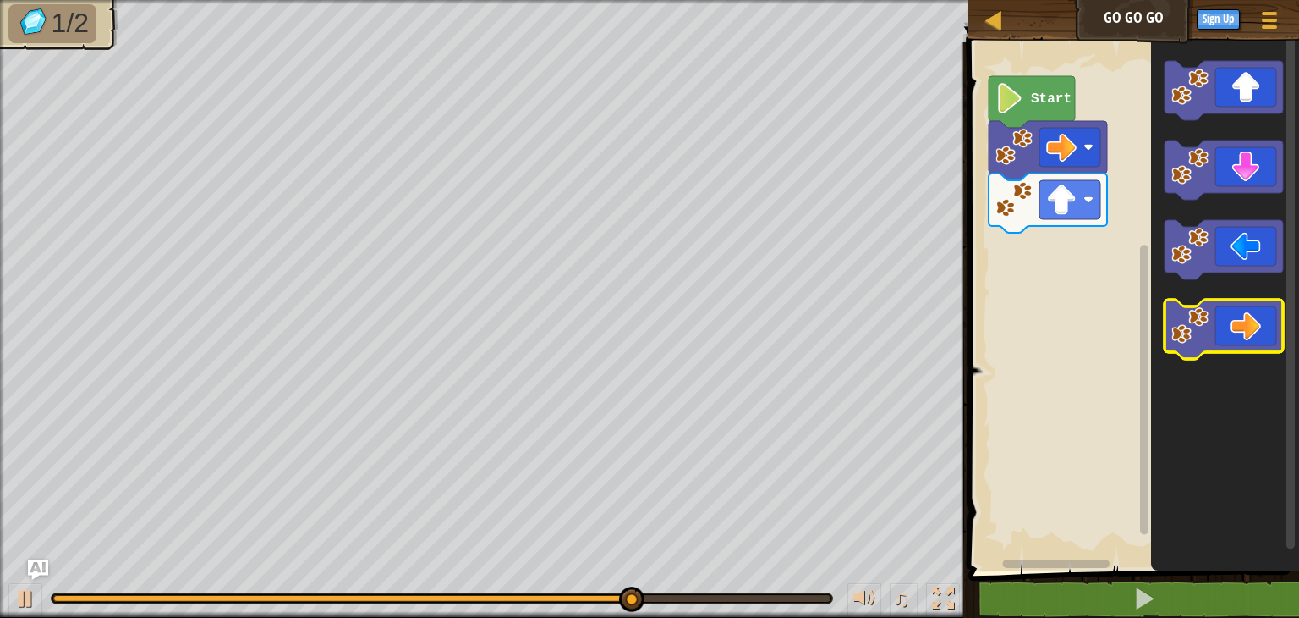
click at [1244, 326] on icon "Blockly Workspace" at bounding box center [1224, 328] width 118 height 59
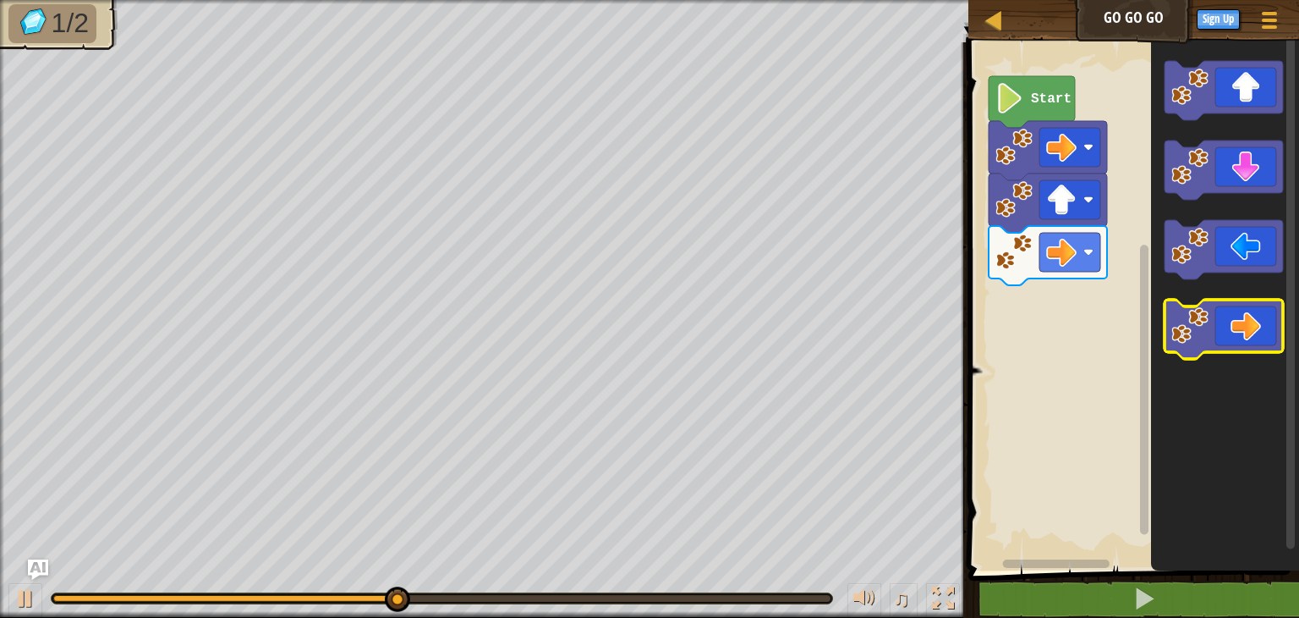
click at [1244, 326] on icon "Blockly Workspace" at bounding box center [1224, 328] width 118 height 59
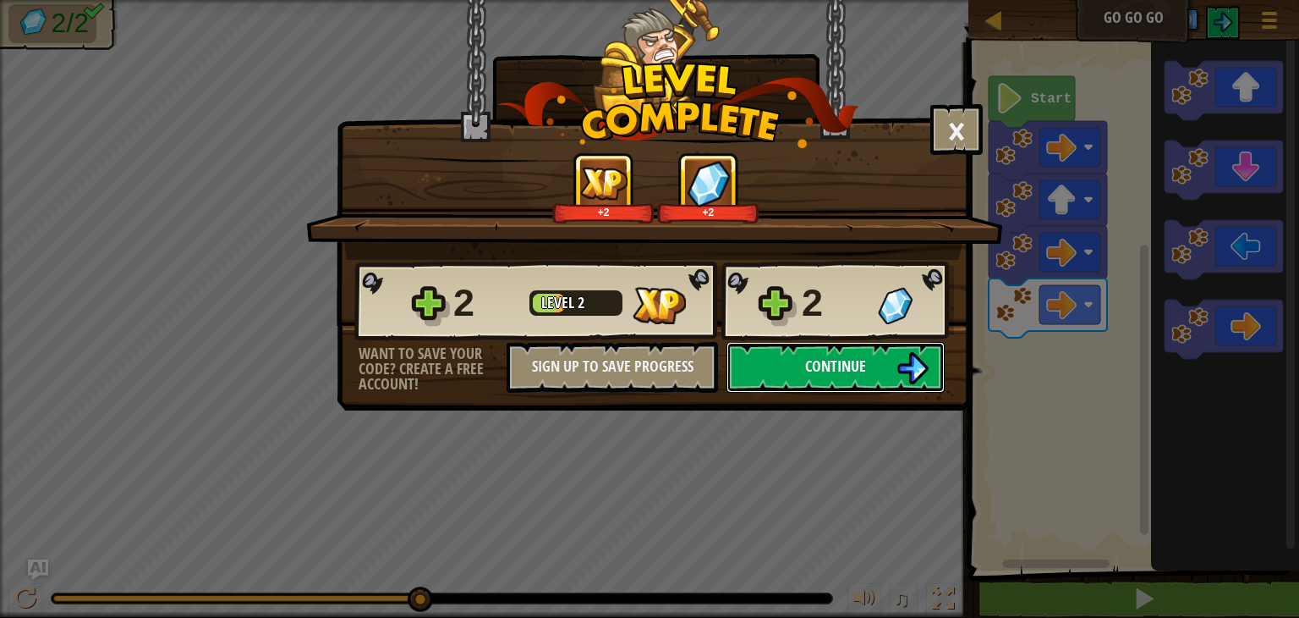
click at [784, 370] on button "Continue" at bounding box center [836, 367] width 218 height 51
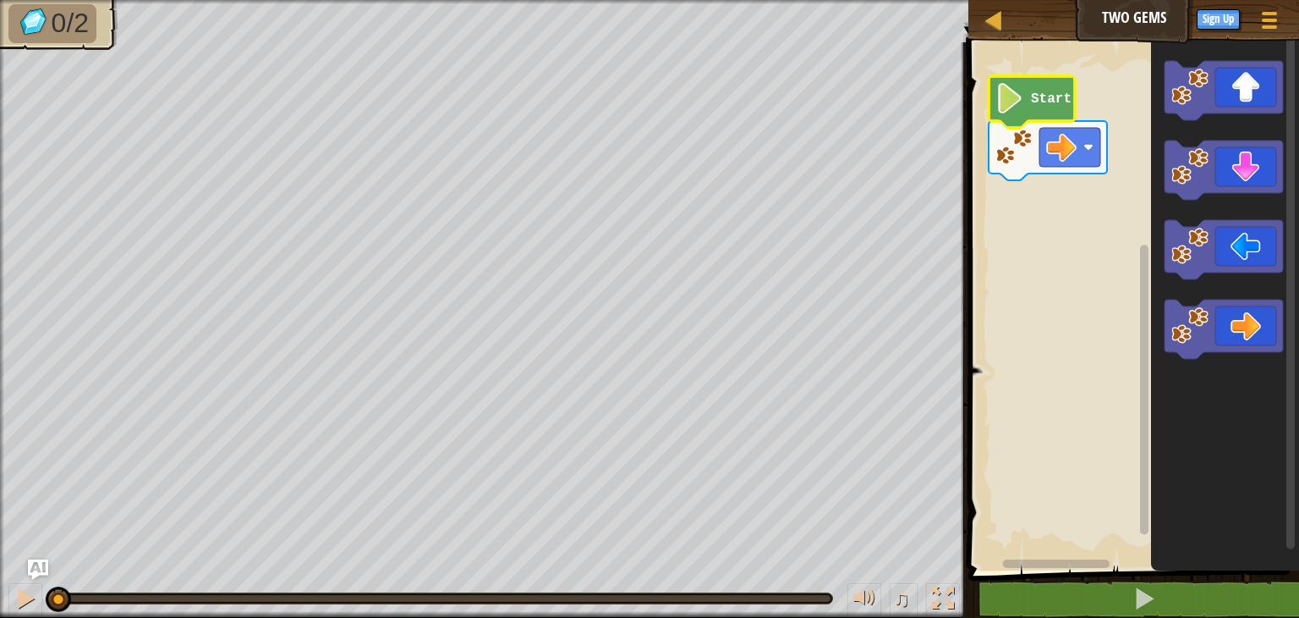
click at [1026, 80] on icon "Blockly Workspace" at bounding box center [1032, 102] width 86 height 52
click at [1052, 145] on image "Blockly Workspace" at bounding box center [1061, 147] width 30 height 30
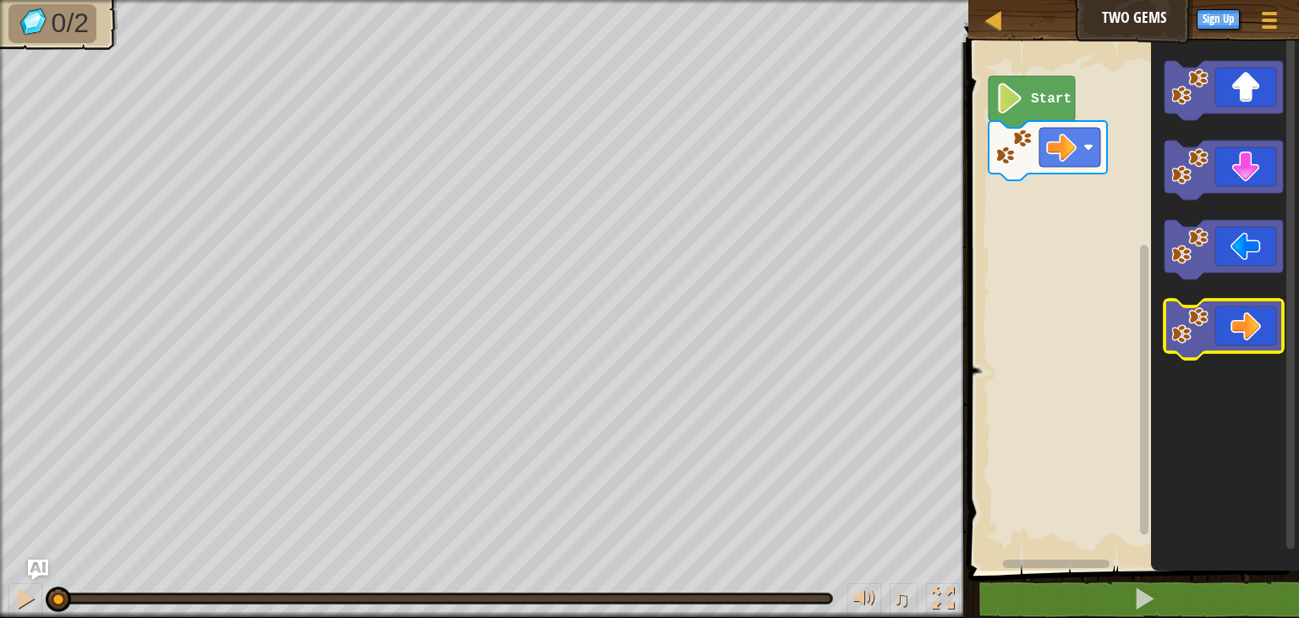
click at [1221, 322] on icon "Blockly Workspace" at bounding box center [1224, 328] width 118 height 59
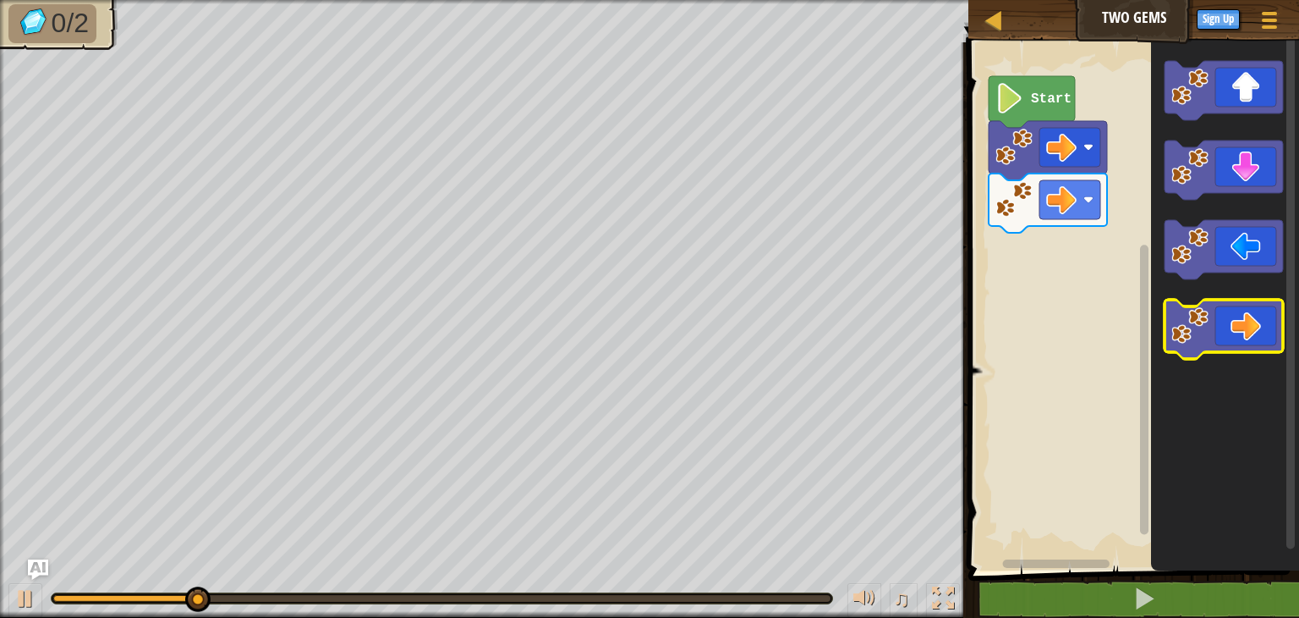
click at [1221, 322] on icon "Blockly Workspace" at bounding box center [1224, 328] width 118 height 59
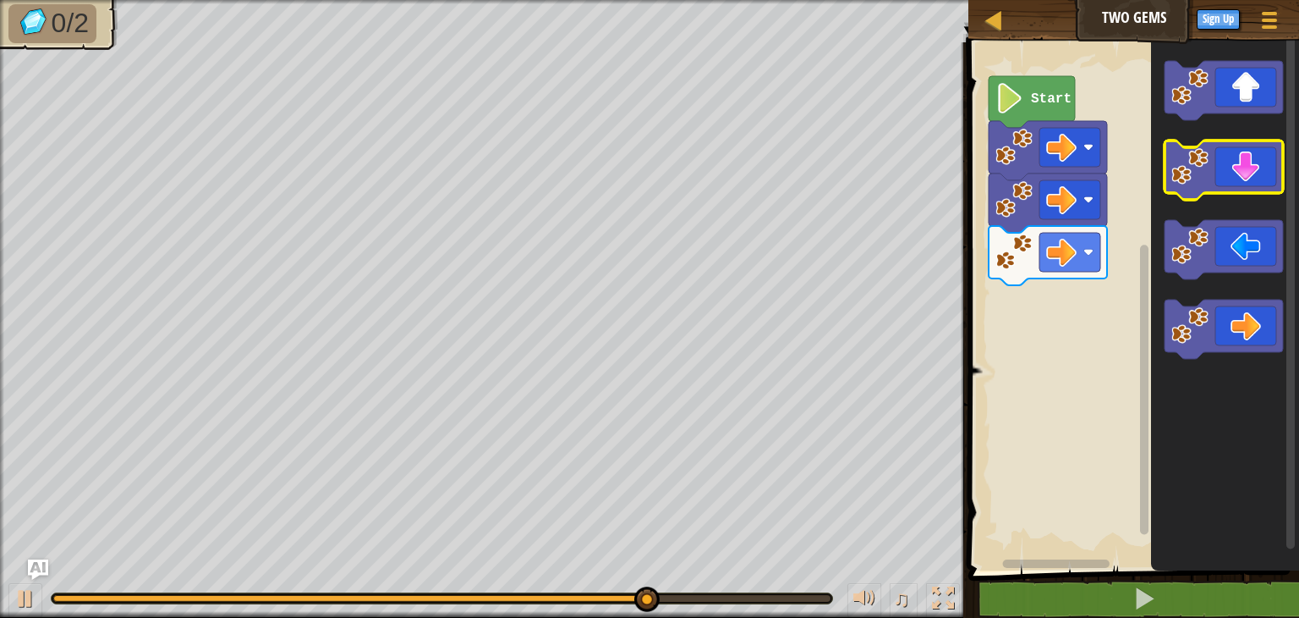
click at [1225, 190] on icon "Blockly Workspace" at bounding box center [1224, 169] width 118 height 59
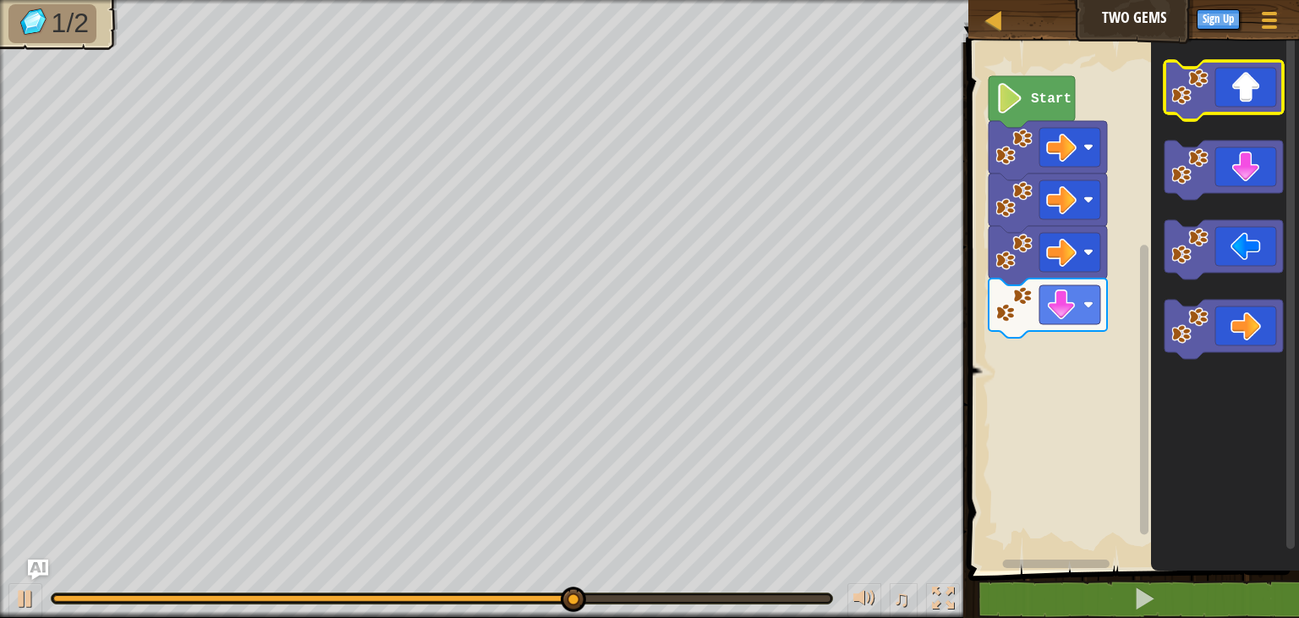
click at [1237, 84] on icon "Blockly Workspace" at bounding box center [1224, 90] width 118 height 59
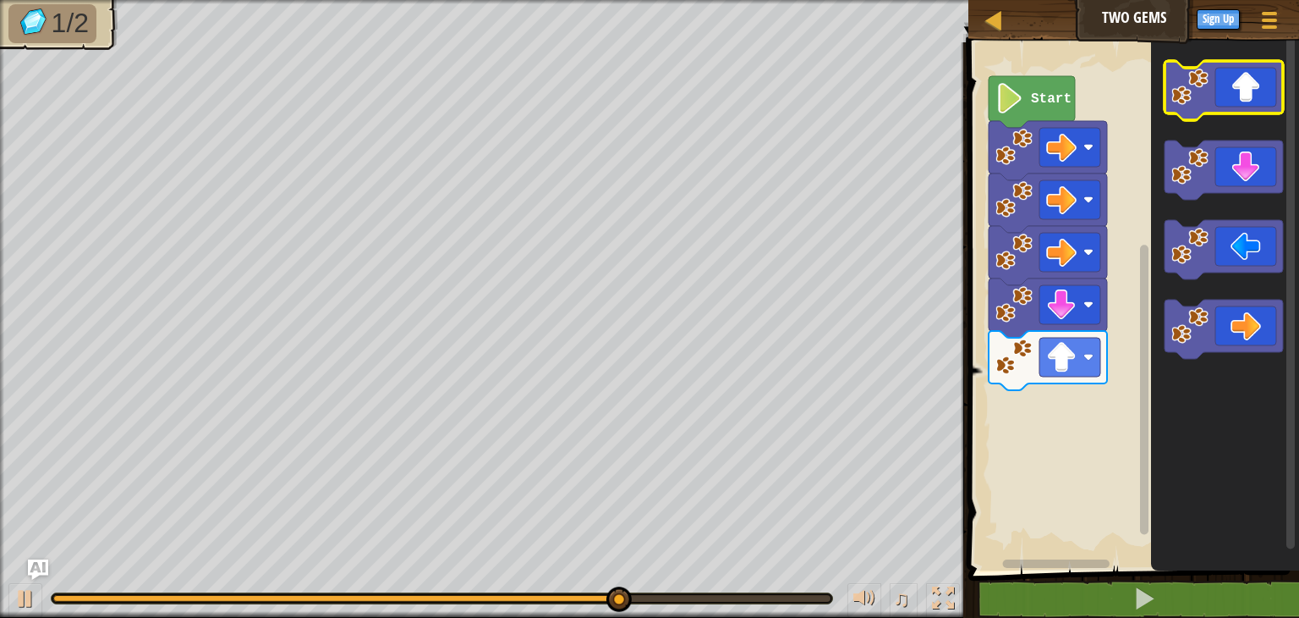
click at [1237, 84] on icon "Blockly Workspace" at bounding box center [1224, 90] width 118 height 59
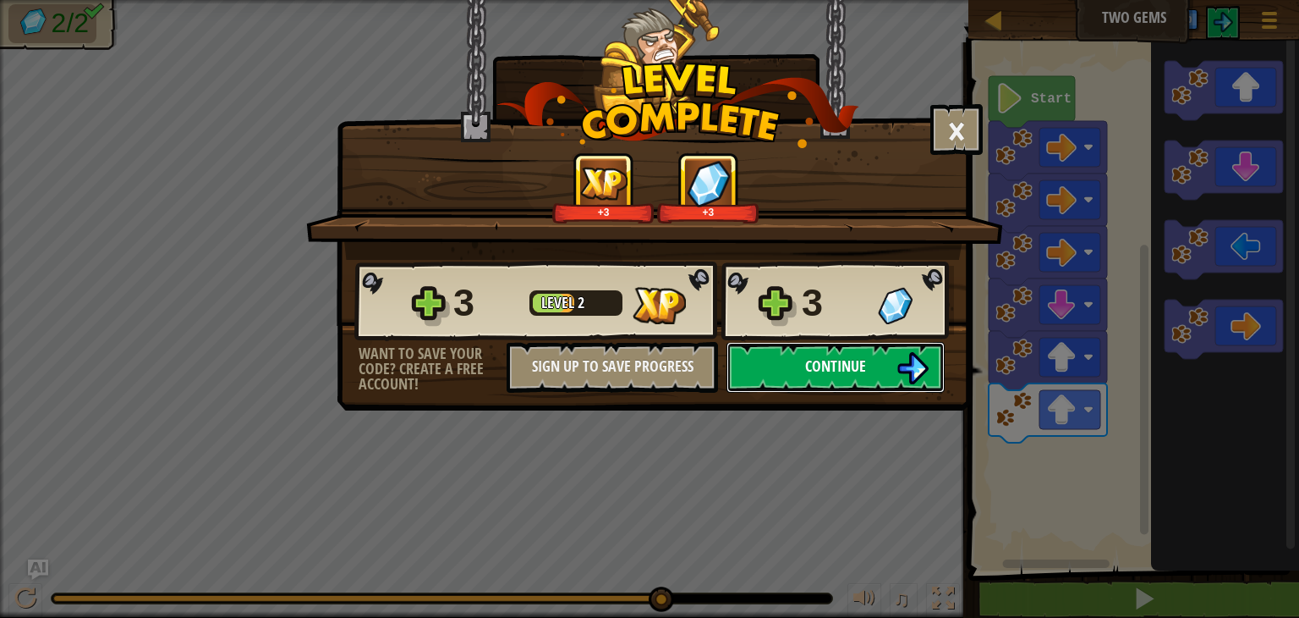
click at [785, 365] on button "Continue" at bounding box center [836, 367] width 218 height 51
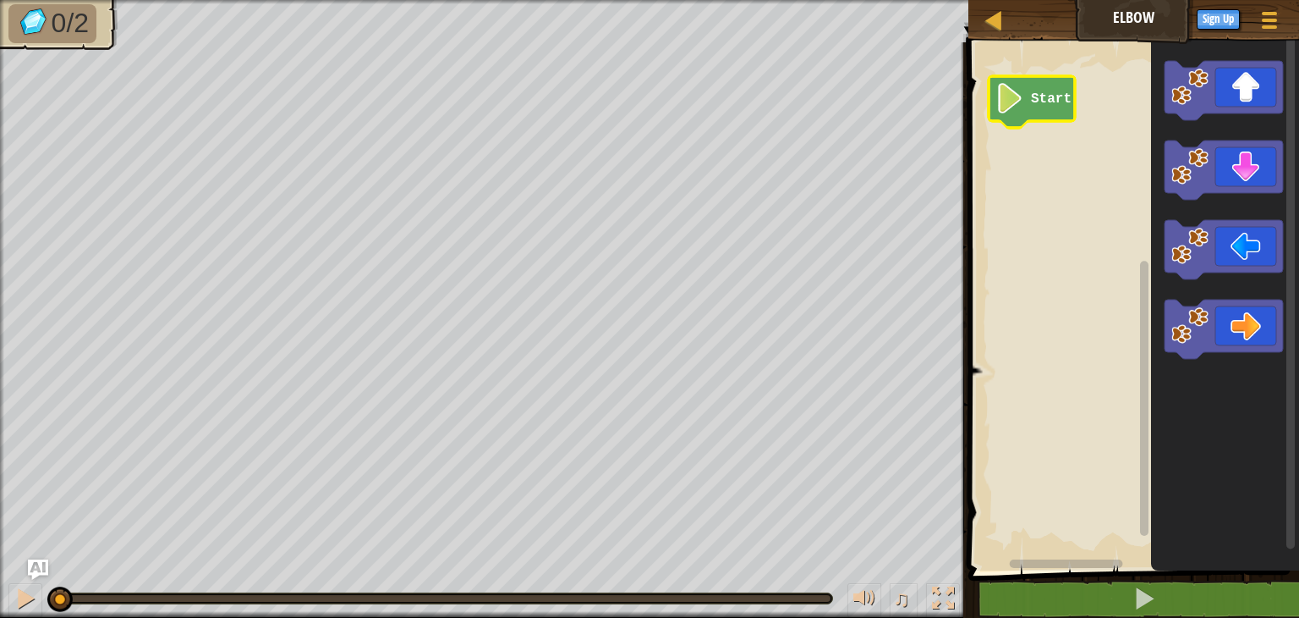
click at [1023, 108] on image "Blockly Workspace" at bounding box center [1010, 98] width 29 height 30
click at [1005, 100] on circle "Blockly Workspace" at bounding box center [1003, 98] width 14 height 14
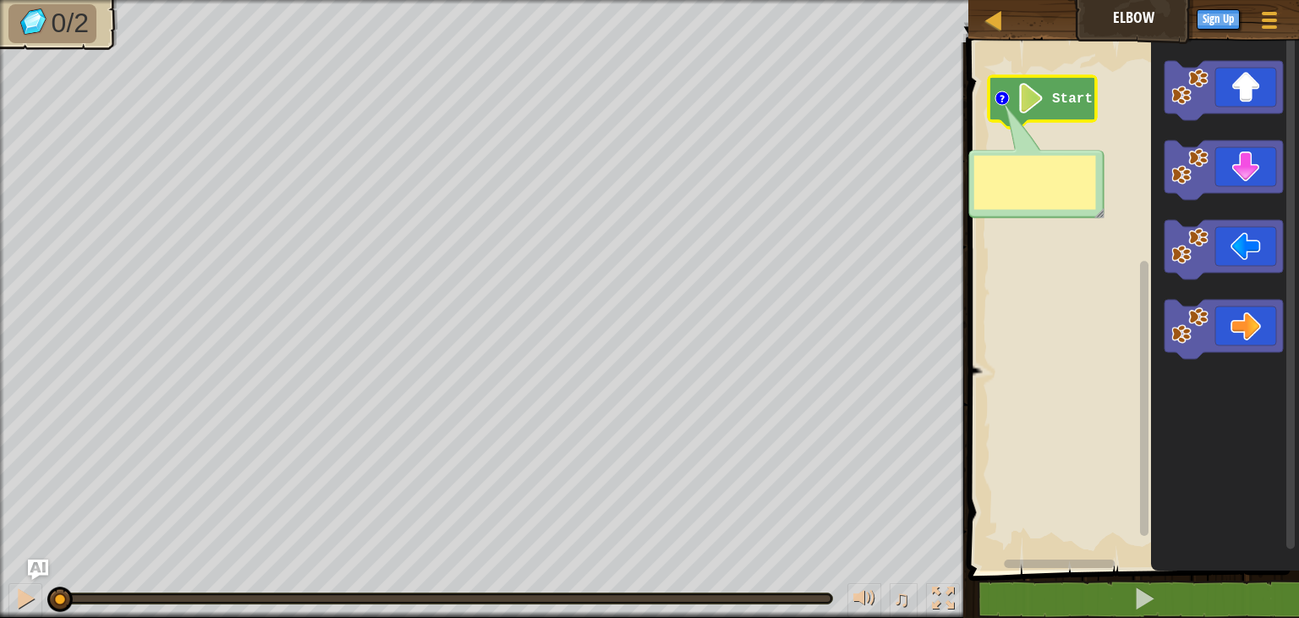
type textarea "j"
type textarea "work on reaching the"
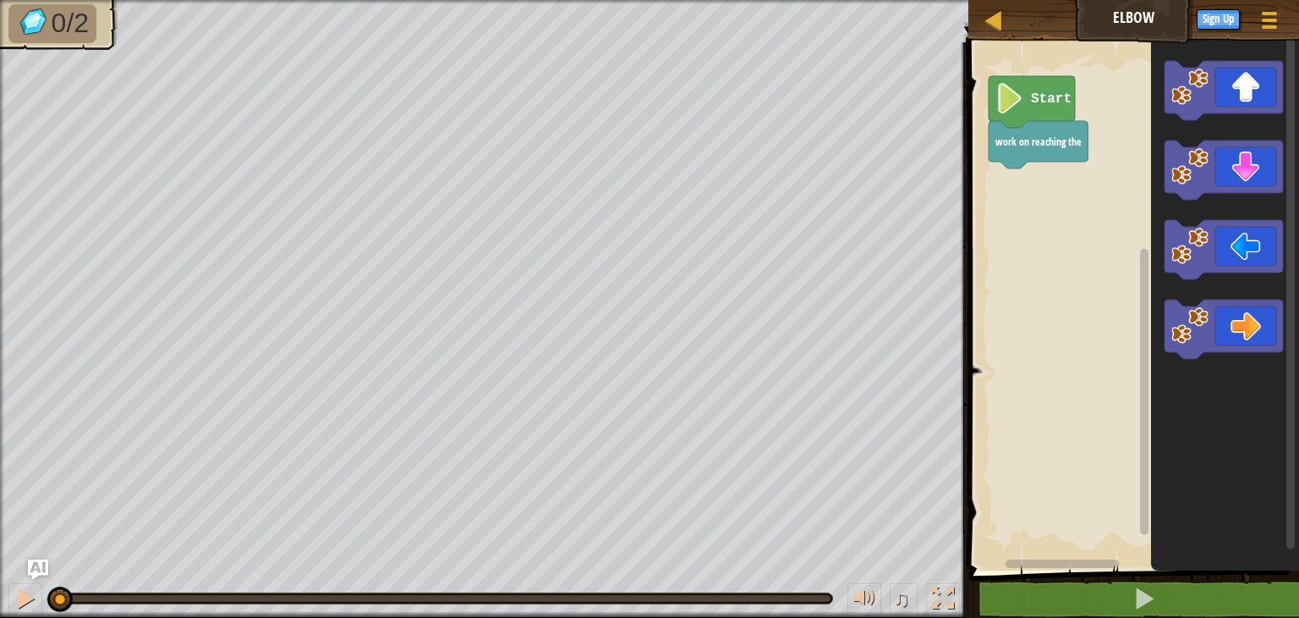
click at [1029, 261] on rect "Blockly Workspace" at bounding box center [1132, 302] width 336 height 536
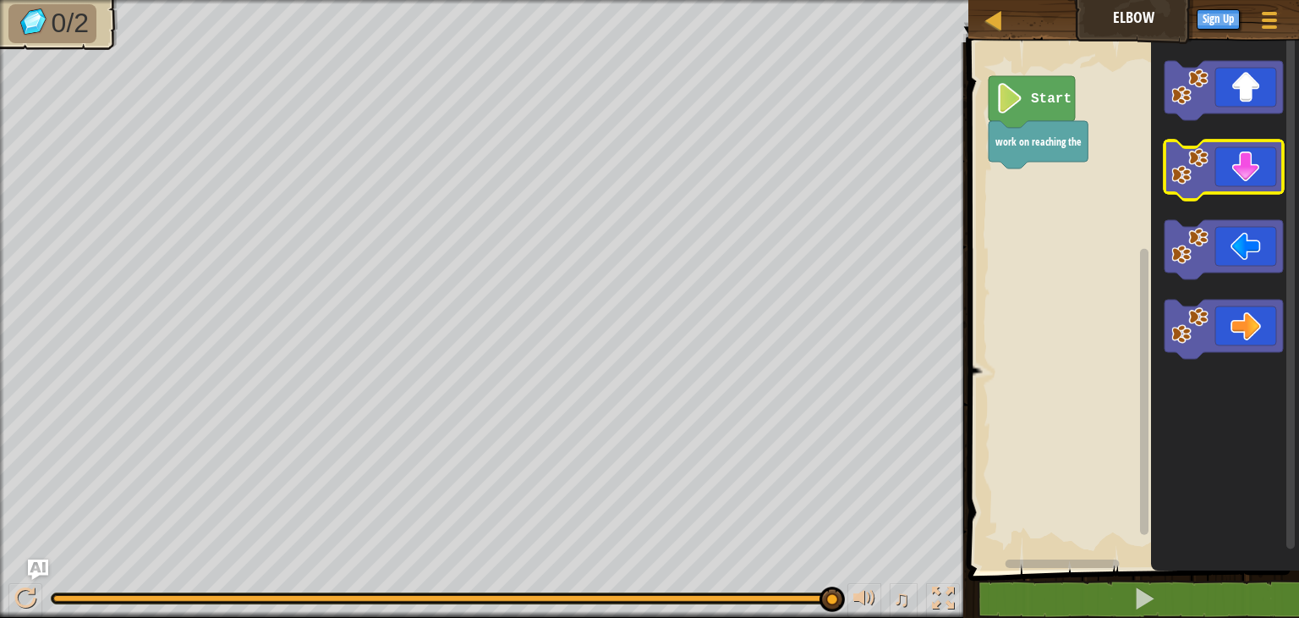
click at [1260, 166] on icon "Blockly Workspace" at bounding box center [1224, 169] width 118 height 59
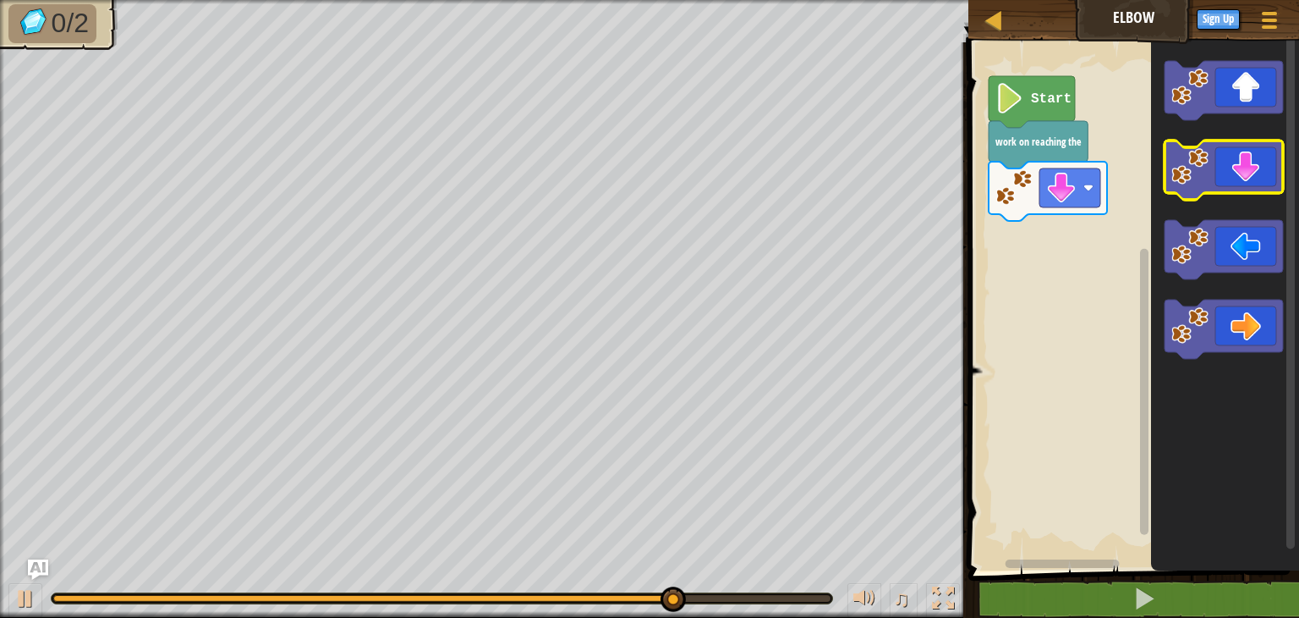
click at [1243, 165] on icon "Blockly Workspace" at bounding box center [1224, 169] width 118 height 59
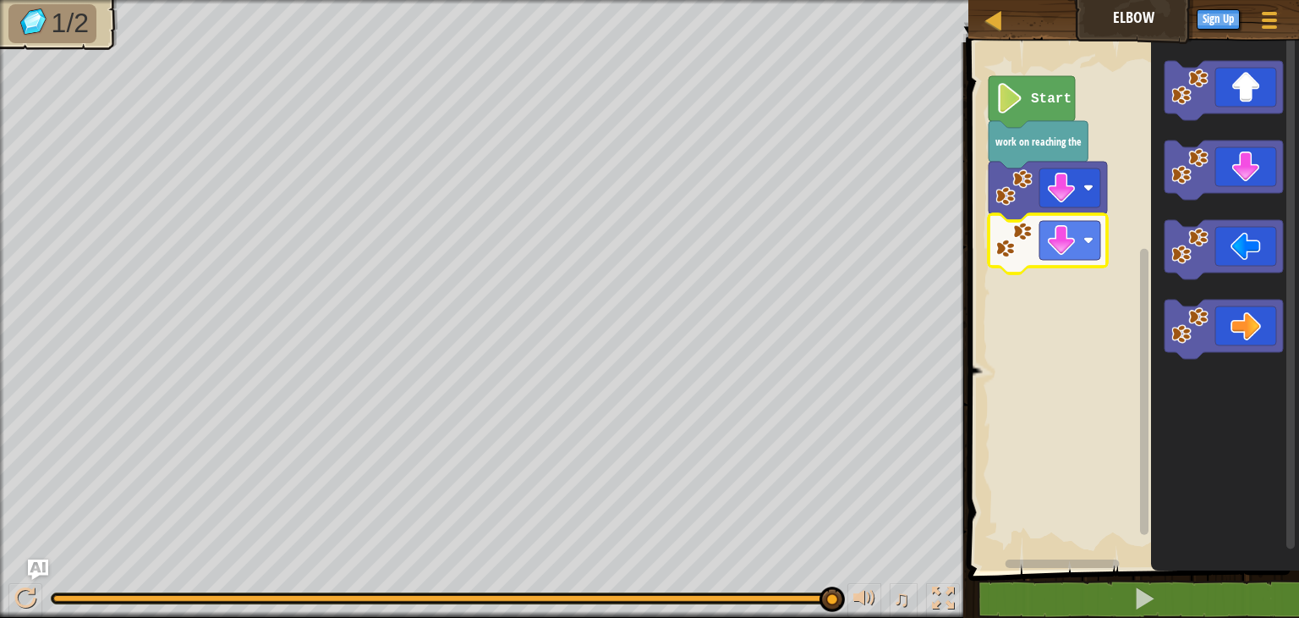
click at [1013, 242] on image "Blockly Workspace" at bounding box center [1014, 240] width 37 height 37
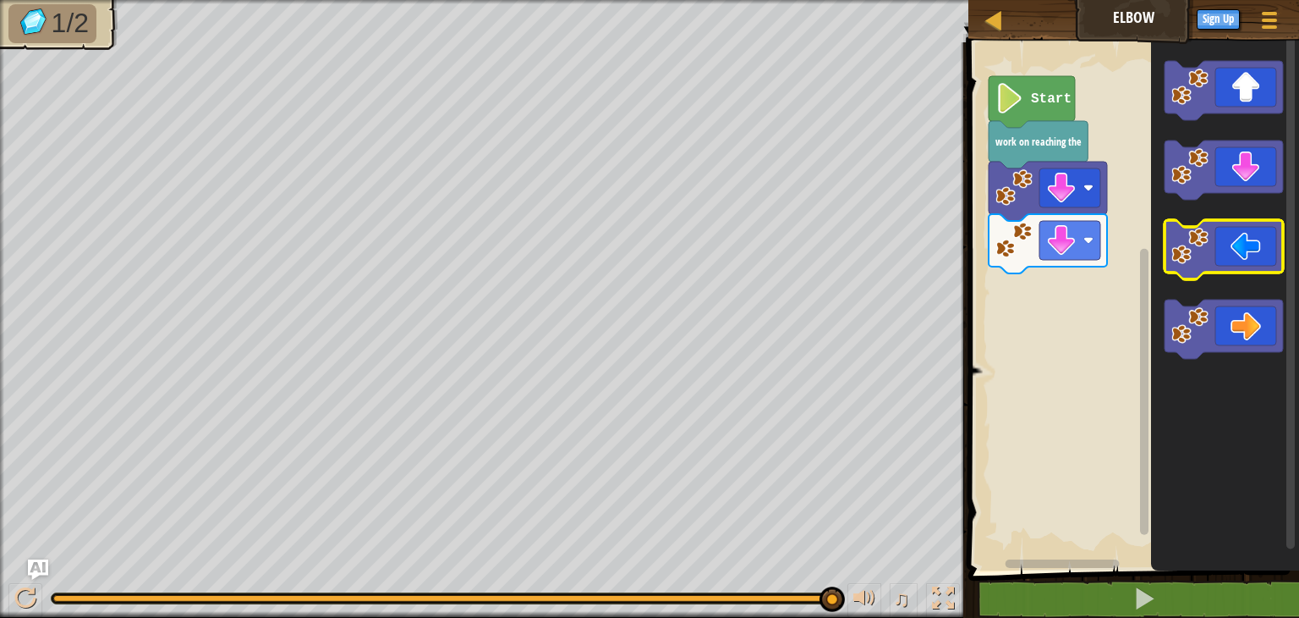
click at [1214, 248] on icon "Blockly Workspace" at bounding box center [1224, 249] width 118 height 59
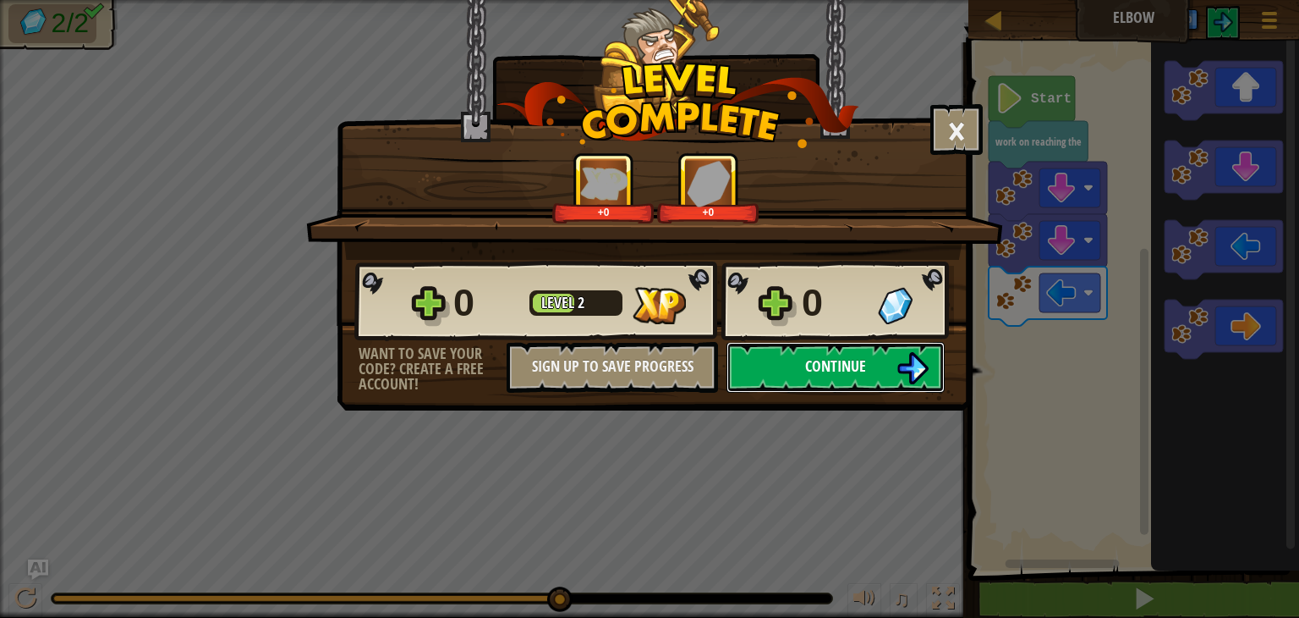
click at [863, 356] on span "Continue" at bounding box center [835, 365] width 61 height 21
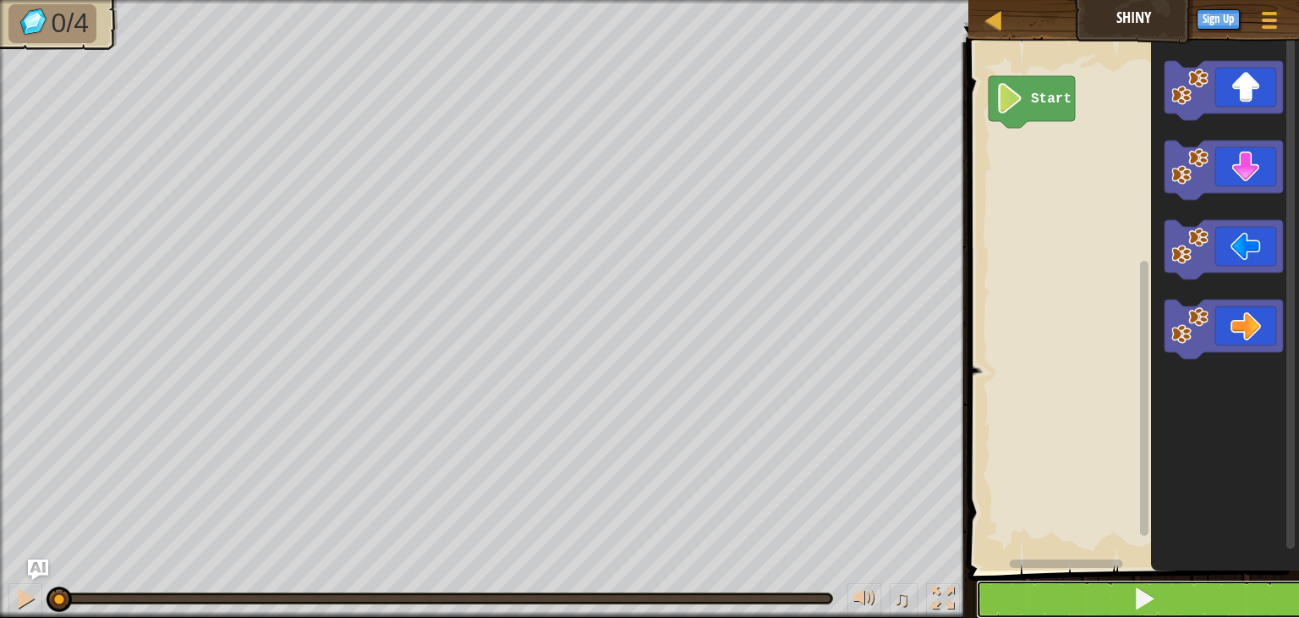
click at [1140, 597] on span at bounding box center [1145, 598] width 24 height 24
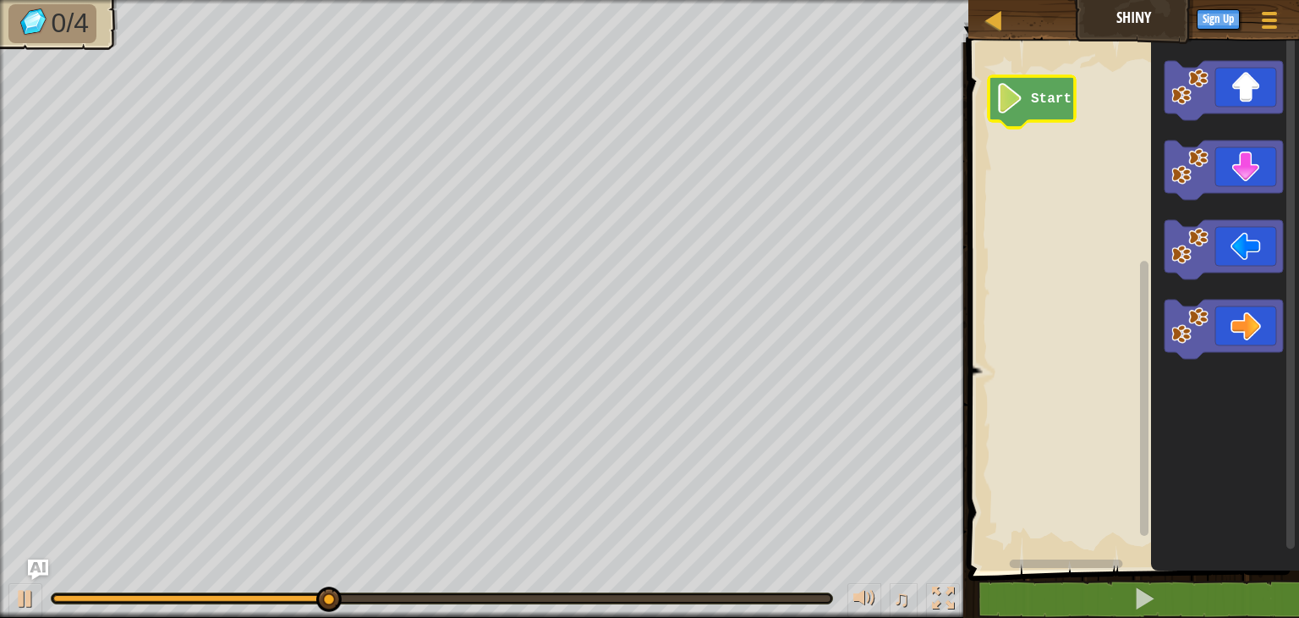
click at [1038, 95] on text "Start" at bounding box center [1051, 98] width 41 height 15
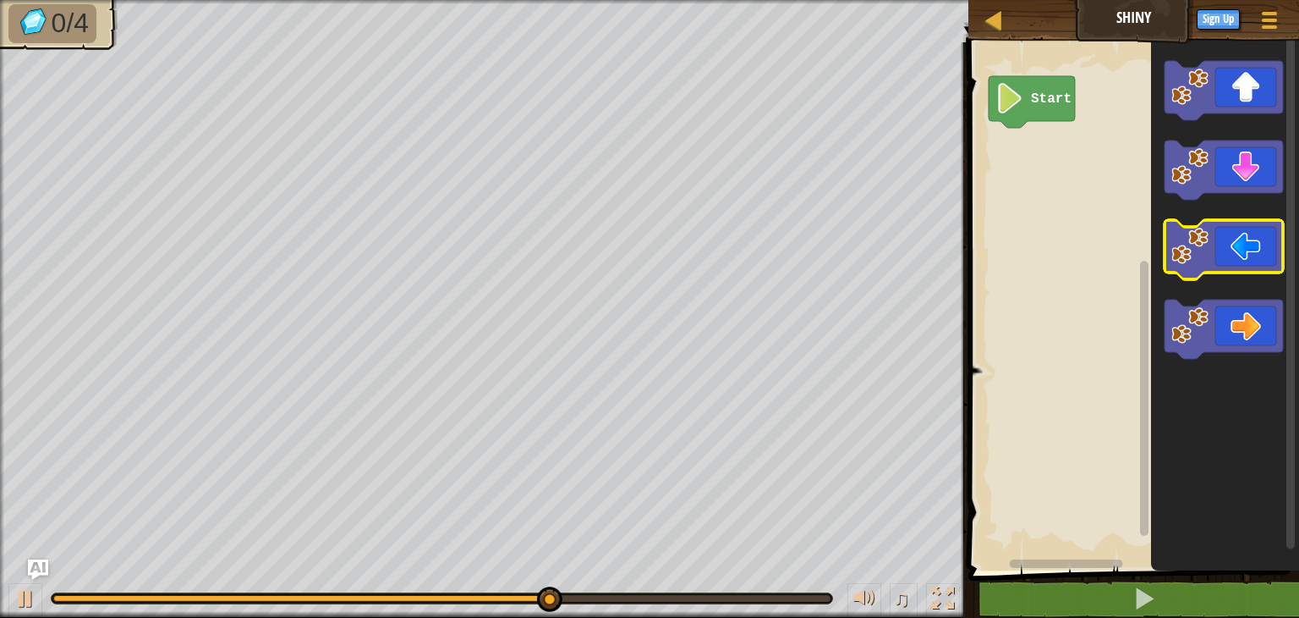
click at [1230, 239] on icon "Blockly Workspace" at bounding box center [1224, 249] width 118 height 59
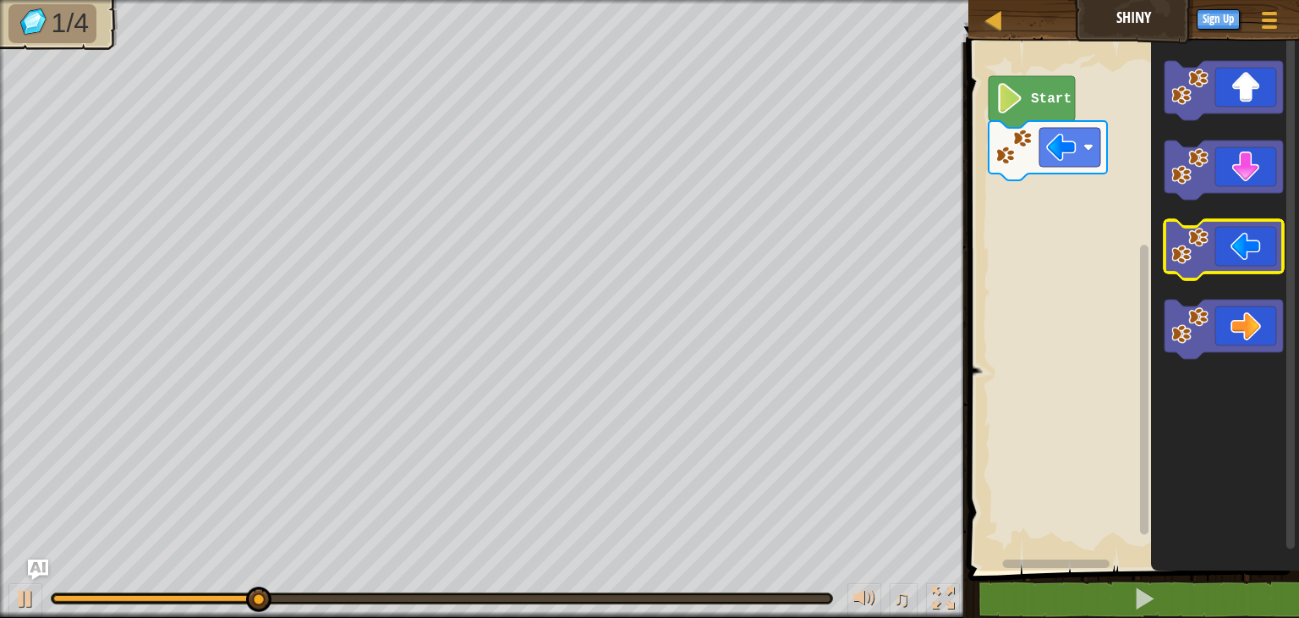
click at [1230, 239] on icon "Blockly Workspace" at bounding box center [1224, 249] width 118 height 59
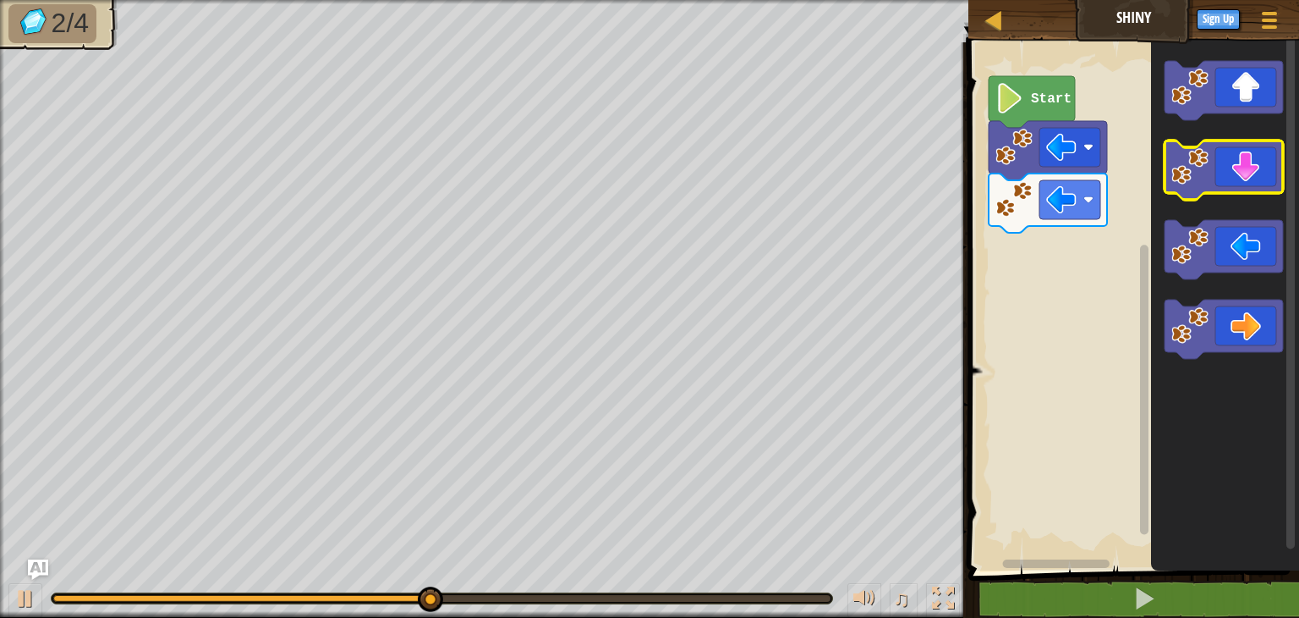
click at [1255, 168] on icon "Blockly Workspace" at bounding box center [1224, 169] width 118 height 59
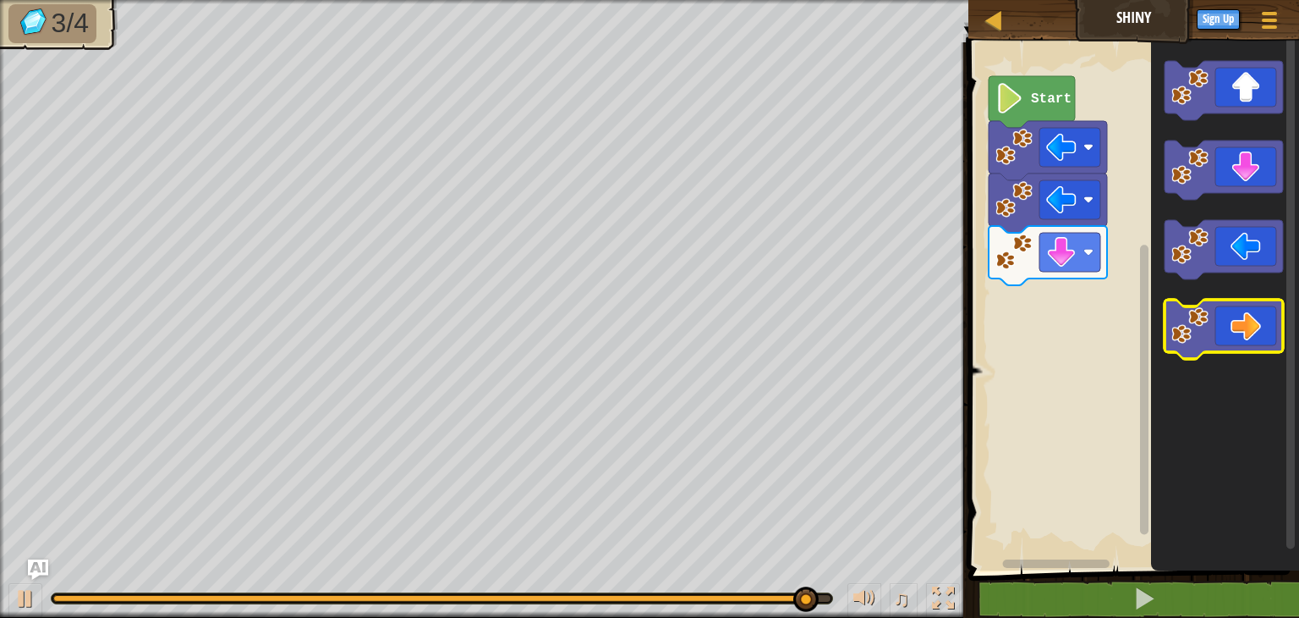
click at [1263, 315] on icon "Blockly Workspace" at bounding box center [1224, 328] width 118 height 59
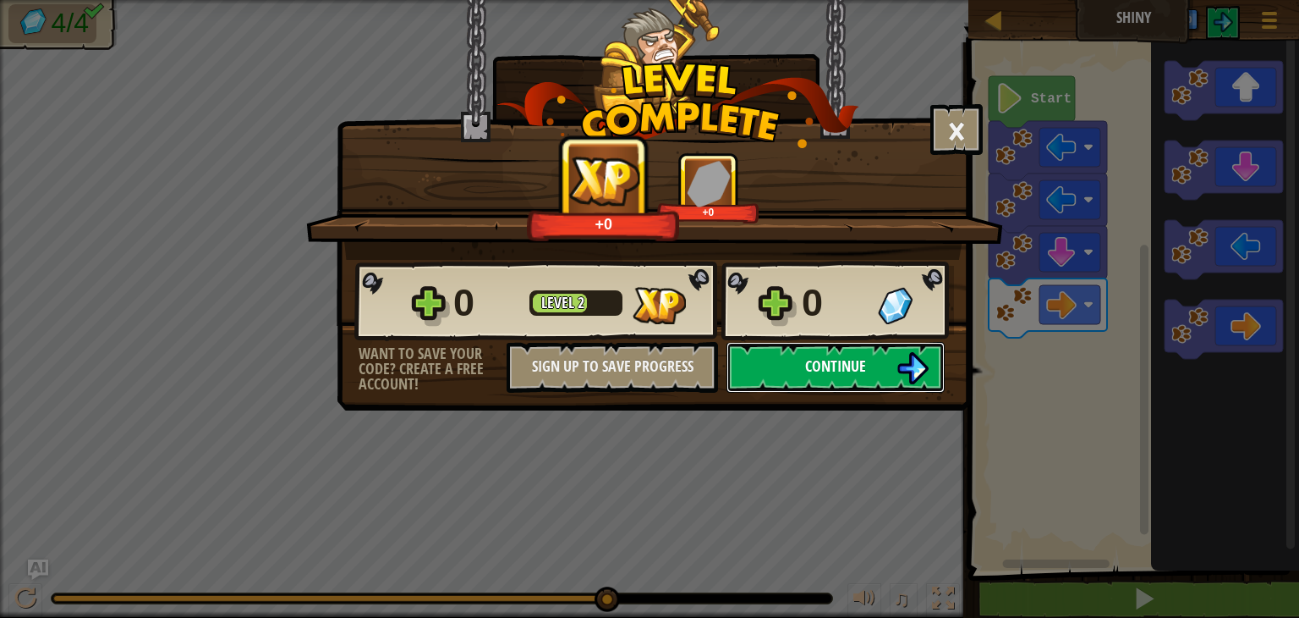
click at [904, 367] on img at bounding box center [913, 368] width 32 height 32
